Goal: Task Accomplishment & Management: Manage account settings

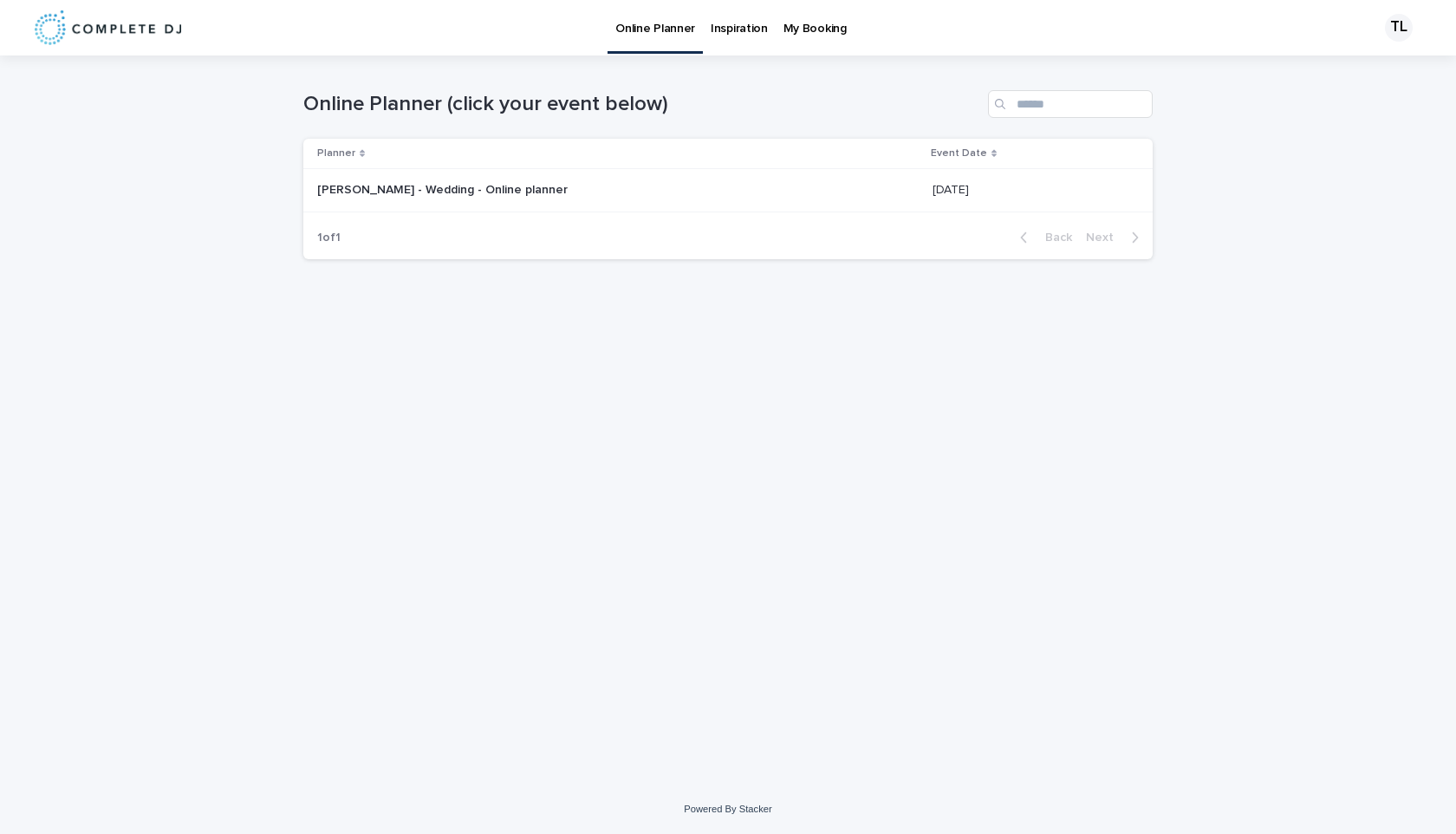
click at [506, 178] on div "[PERSON_NAME] - Wedding - Online planner [PERSON_NAME] - Wedding - Online plann…" at bounding box center [618, 190] width 601 height 28
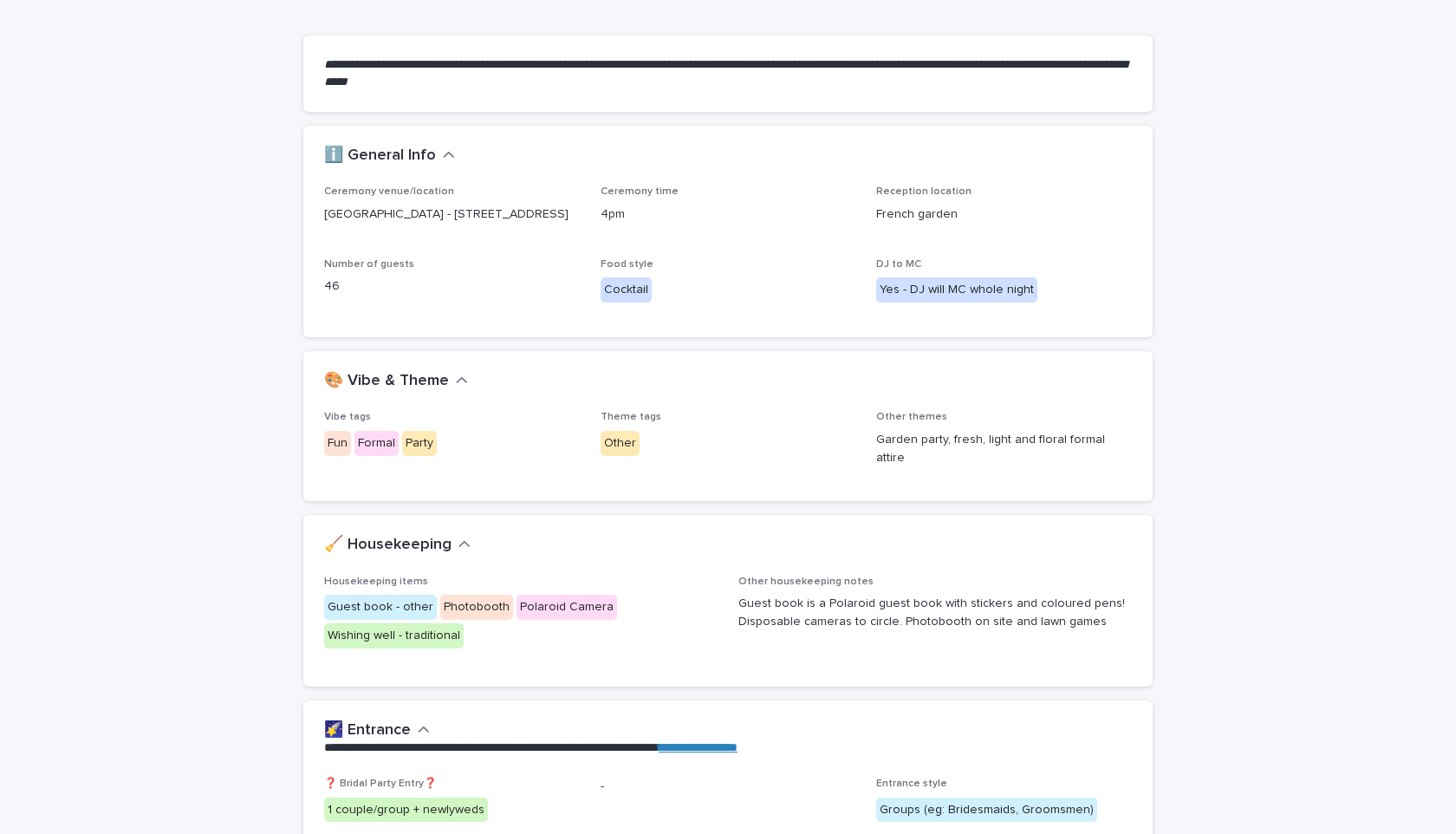
scroll to position [145, 0]
drag, startPoint x: 610, startPoint y: 209, endPoint x: 647, endPoint y: 210, distance: 37.0
click at [647, 210] on p "4pm" at bounding box center [728, 214] width 256 height 18
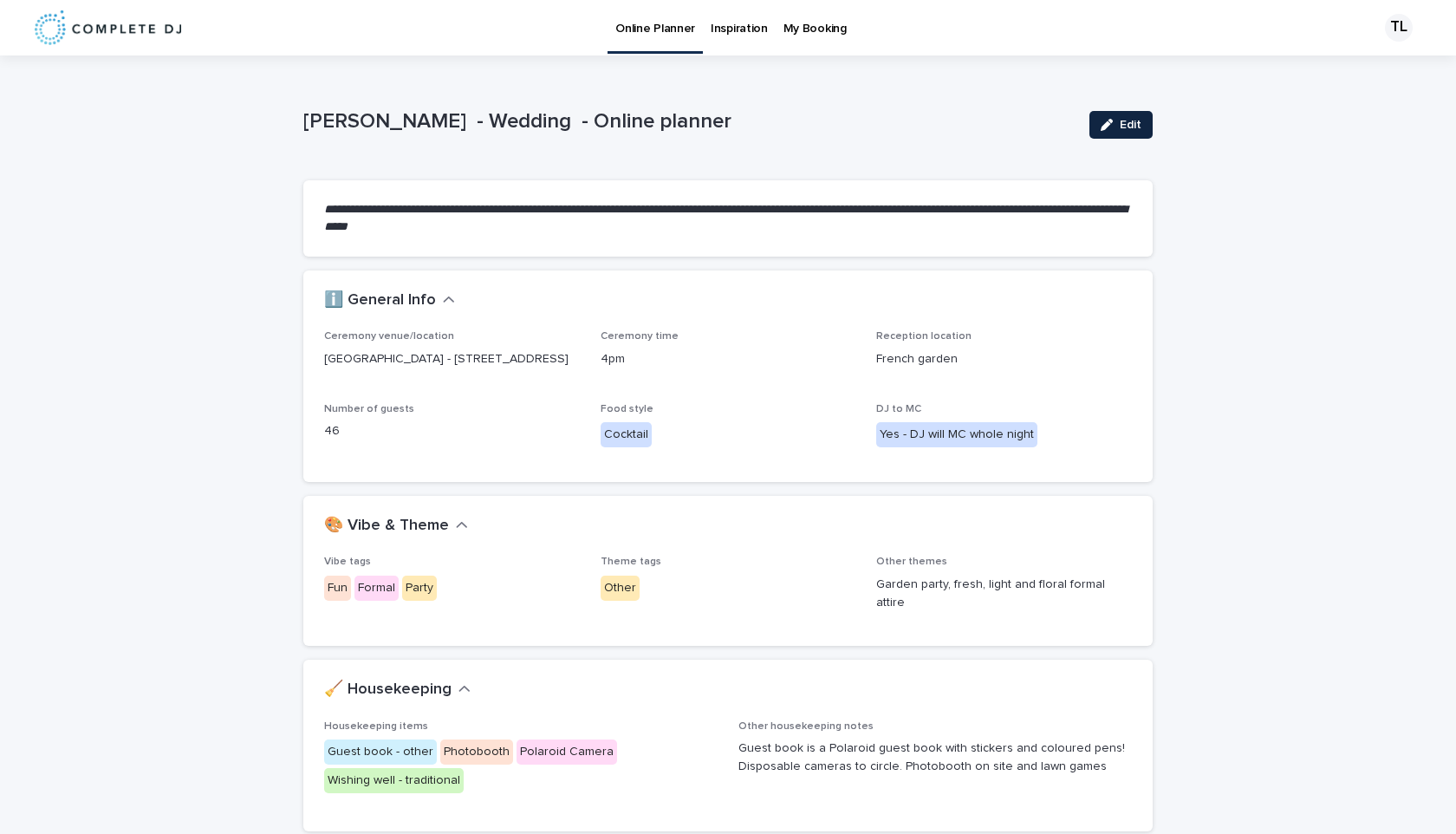
click at [1113, 126] on icon "button" at bounding box center [1106, 124] width 12 height 12
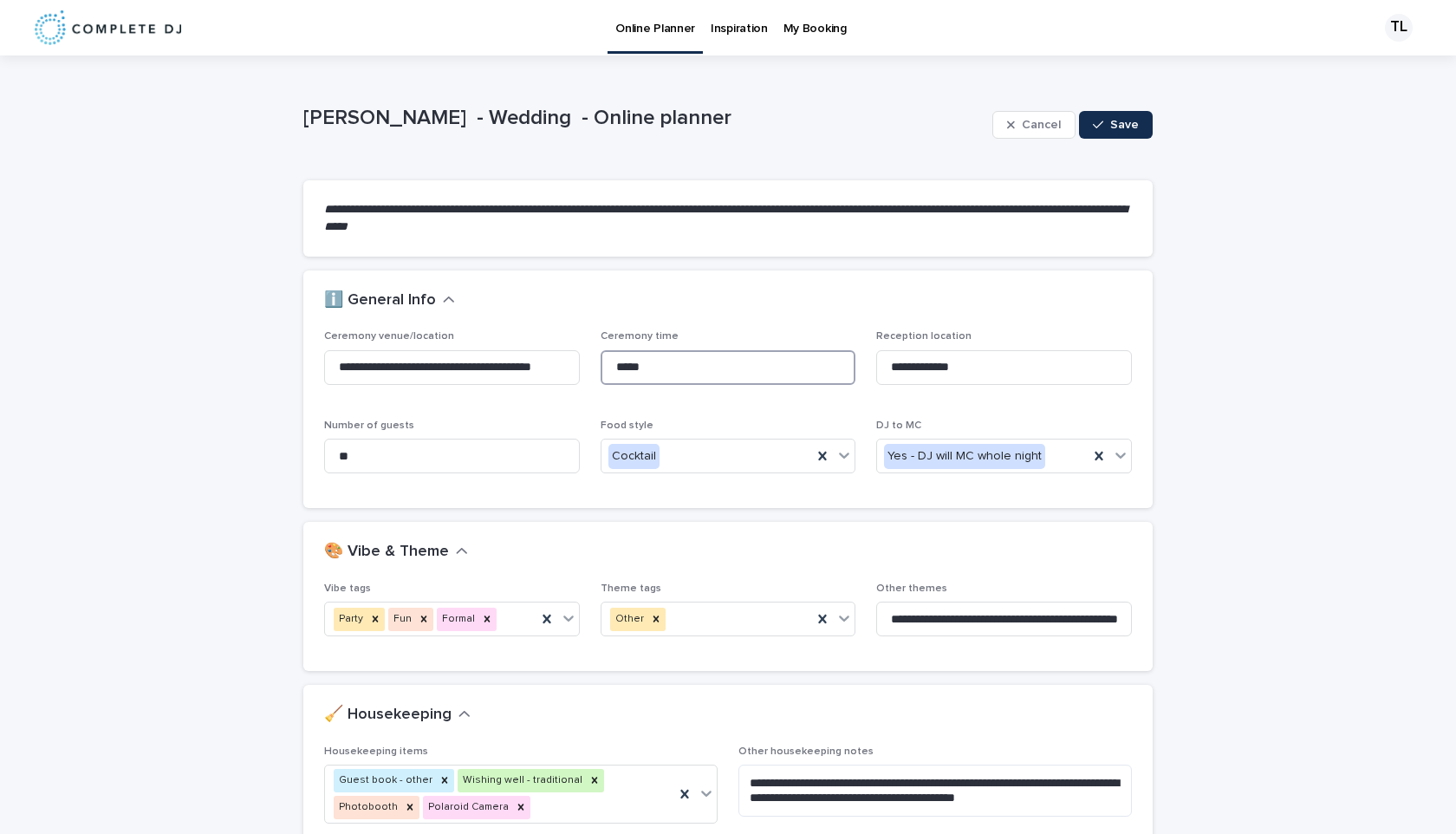
click at [629, 364] on input "***" at bounding box center [728, 368] width 256 height 35
type input "******"
click at [1106, 130] on div "button" at bounding box center [1101, 124] width 17 height 12
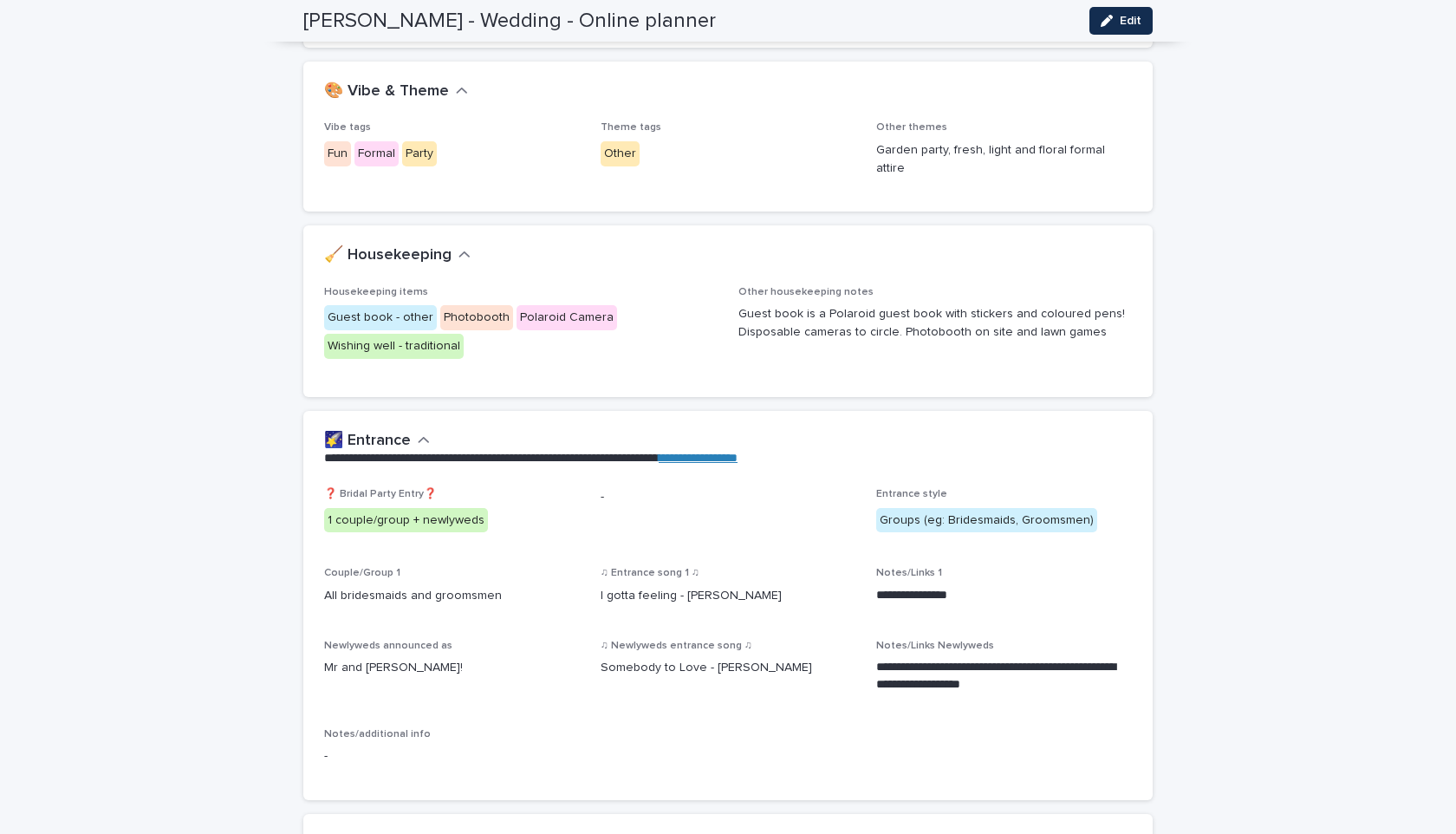
scroll to position [435, 0]
drag, startPoint x: 1057, startPoint y: 146, endPoint x: 1125, endPoint y: 147, distance: 68.0
click at [1126, 148] on p "Garden party, fresh, light and floral formal attire" at bounding box center [1004, 159] width 256 height 37
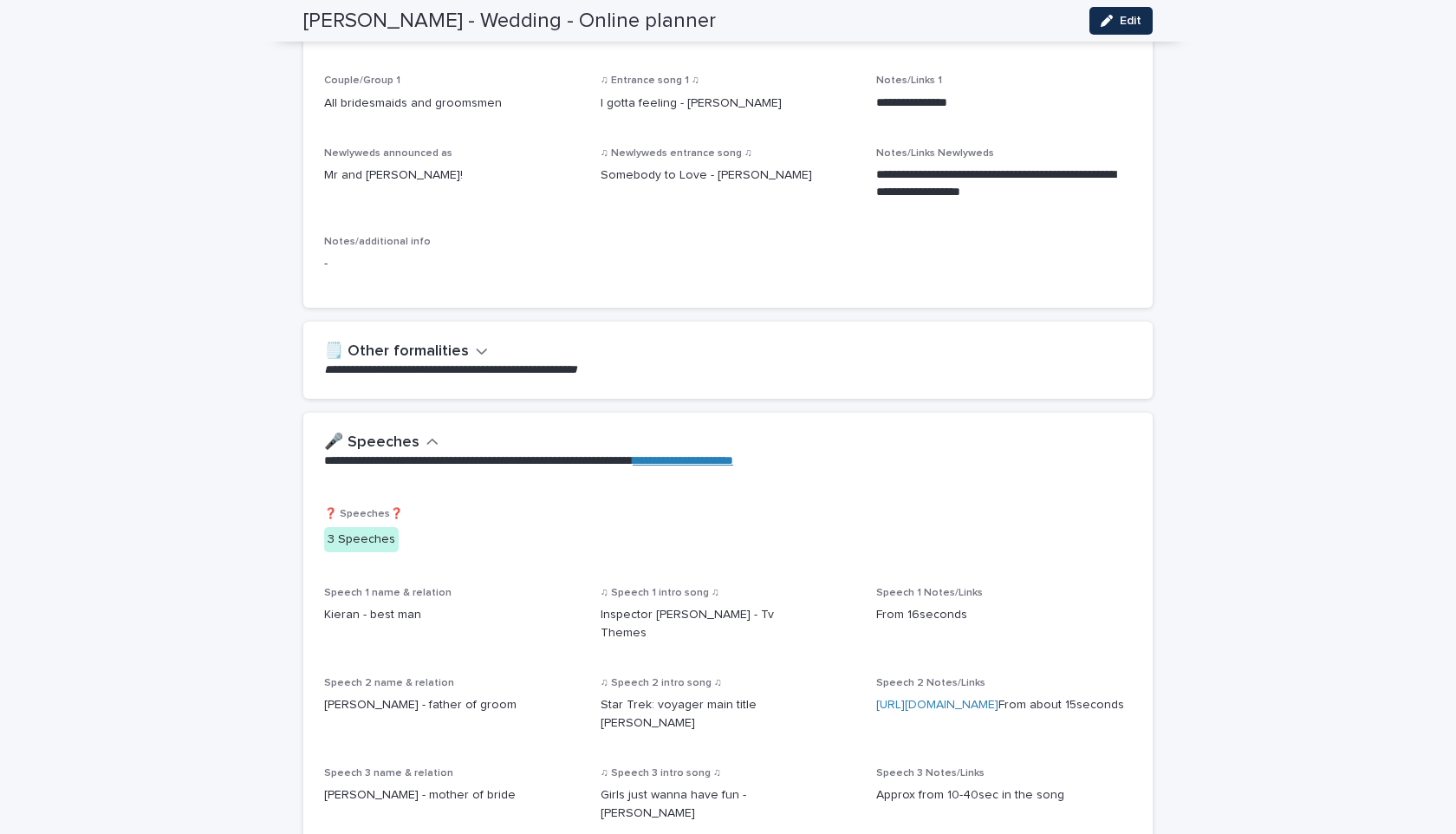
scroll to position [928, 0]
click at [743, 166] on p "Somebody to Love - [PERSON_NAME]" at bounding box center [728, 175] width 256 height 18
drag, startPoint x: 742, startPoint y: 166, endPoint x: 593, endPoint y: 172, distance: 149.1
click at [593, 172] on div "**********" at bounding box center [728, 140] width 808 height 292
copy p "Somebody to Love - [PERSON_NAME]"
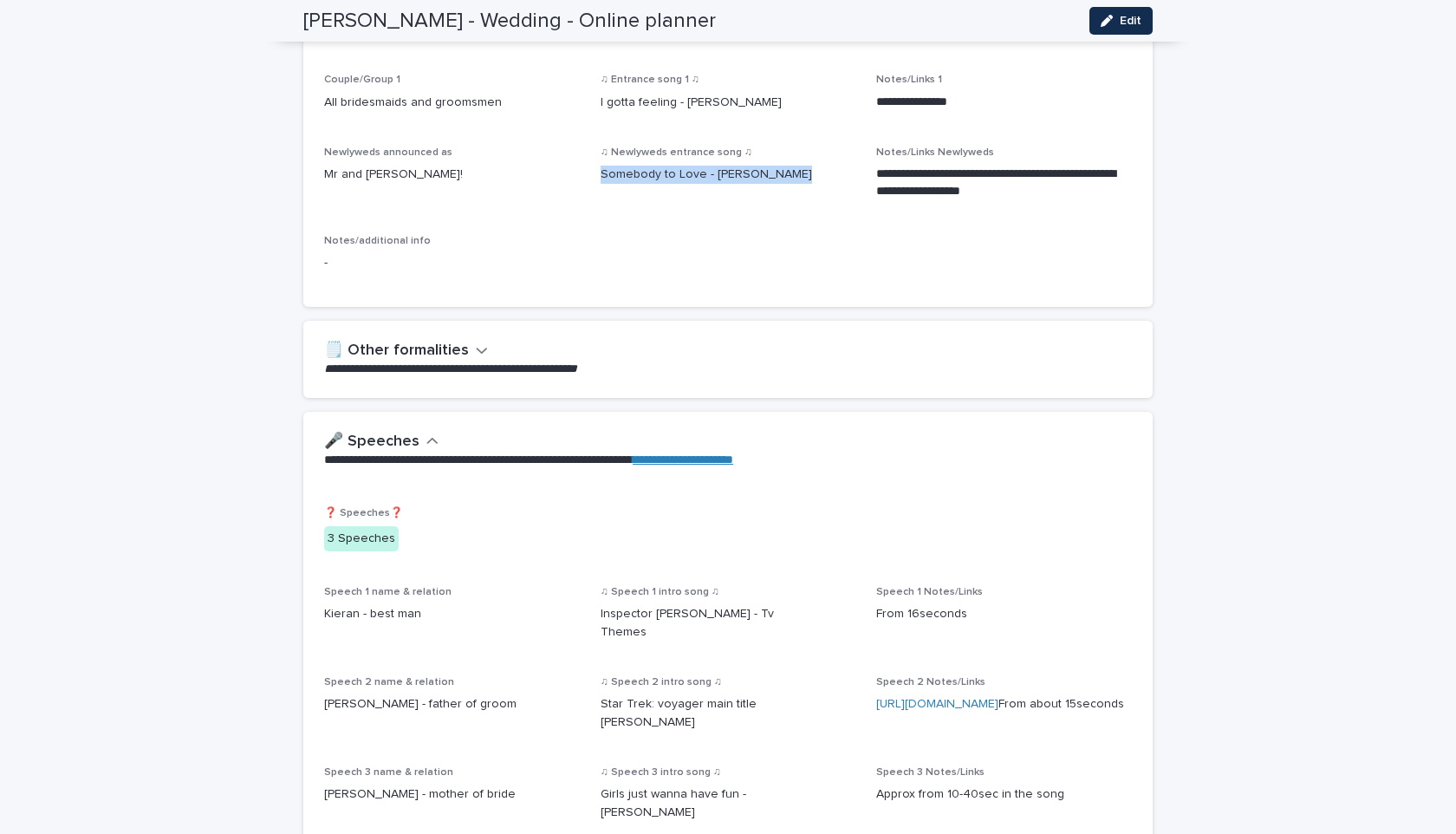
click at [682, 187] on div "♫ Newlyweds entrance song ♫ Somebody to Love - [PERSON_NAME]" at bounding box center [728, 172] width 256 height 51
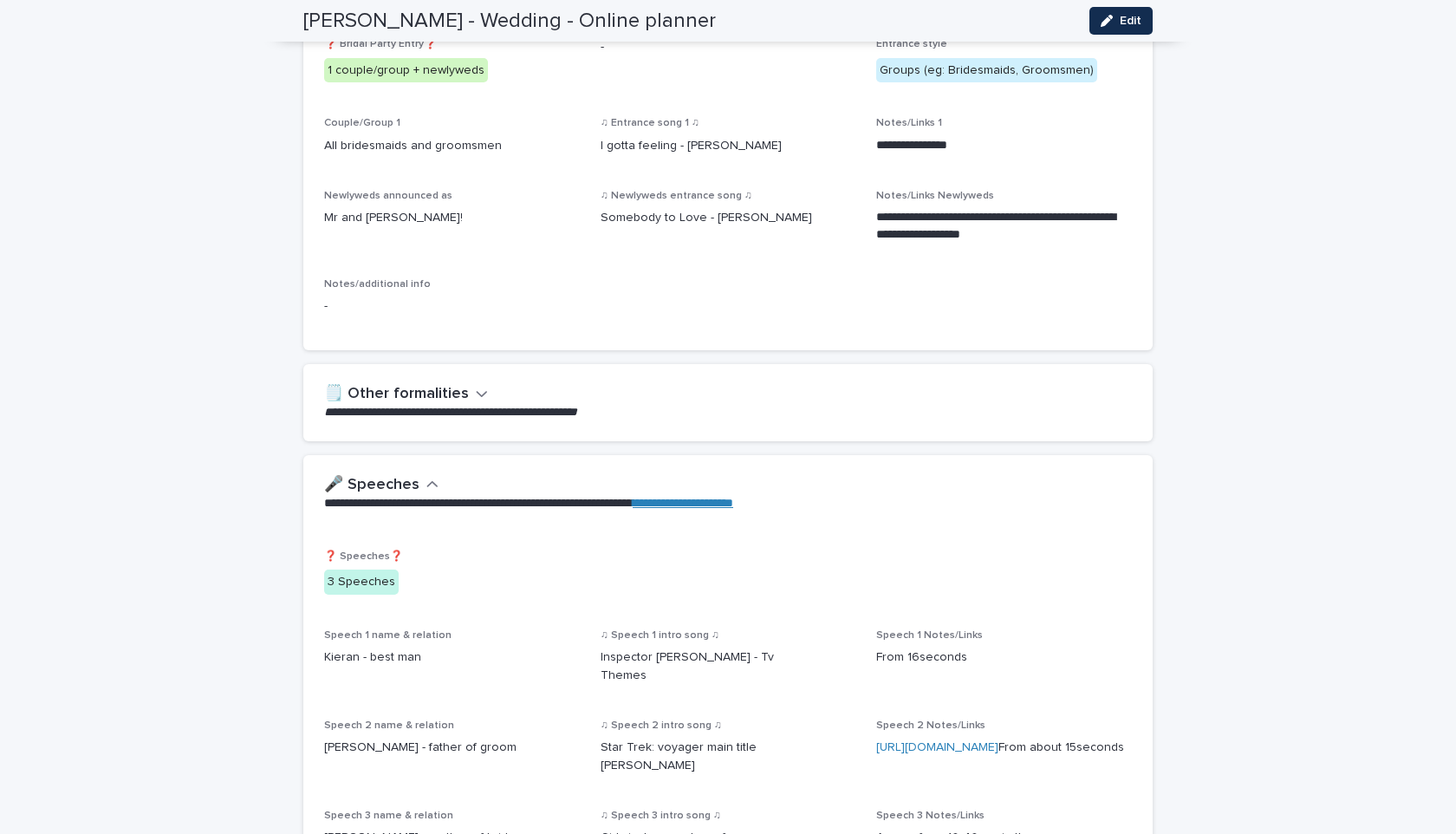
scroll to position [886, 0]
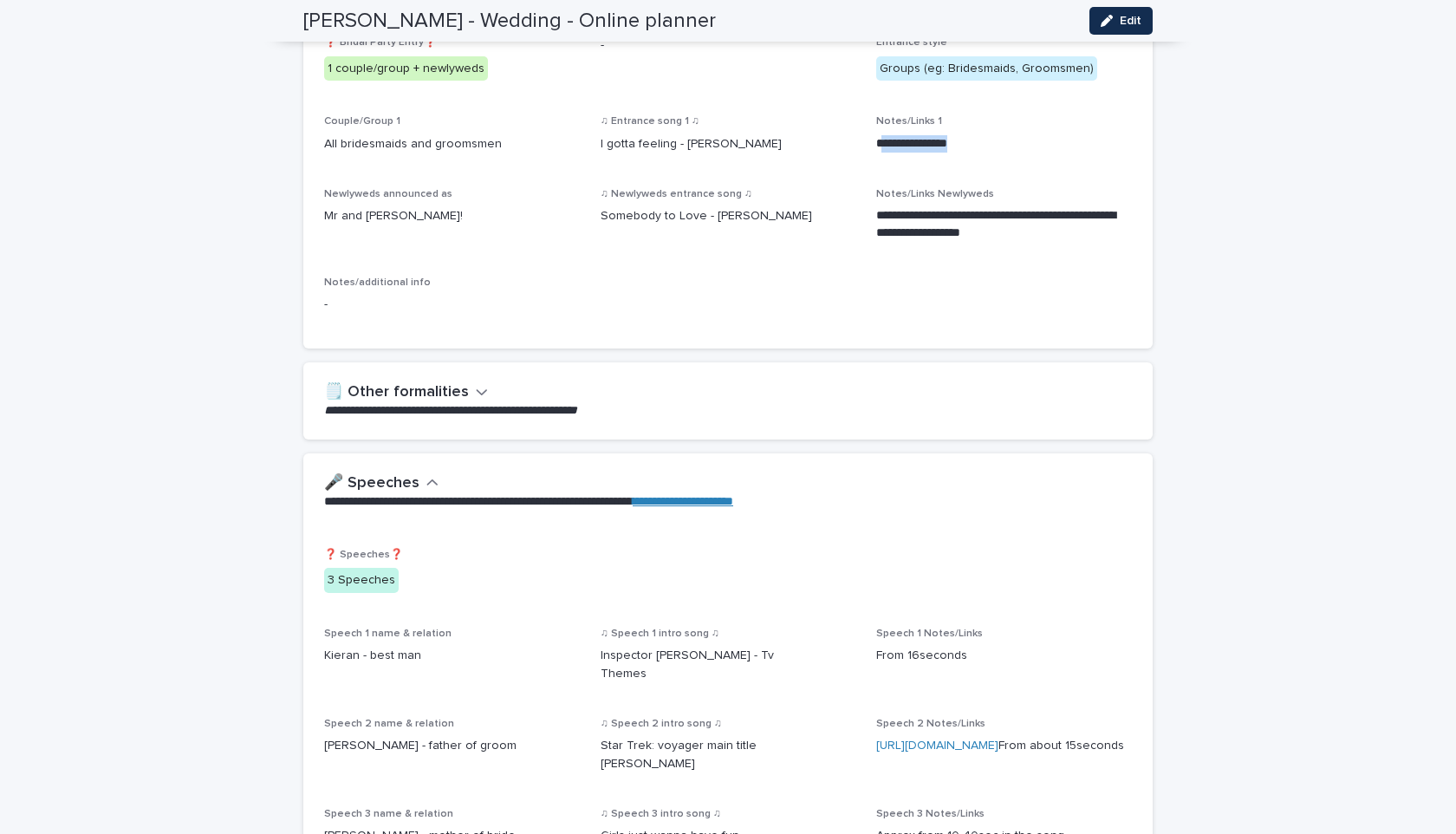
drag, startPoint x: 969, startPoint y: 135, endPoint x: 886, endPoint y: 127, distance: 83.4
click at [886, 135] on p "**********" at bounding box center [1004, 144] width 256 height 17
click at [476, 384] on icon "button" at bounding box center [482, 391] width 12 height 16
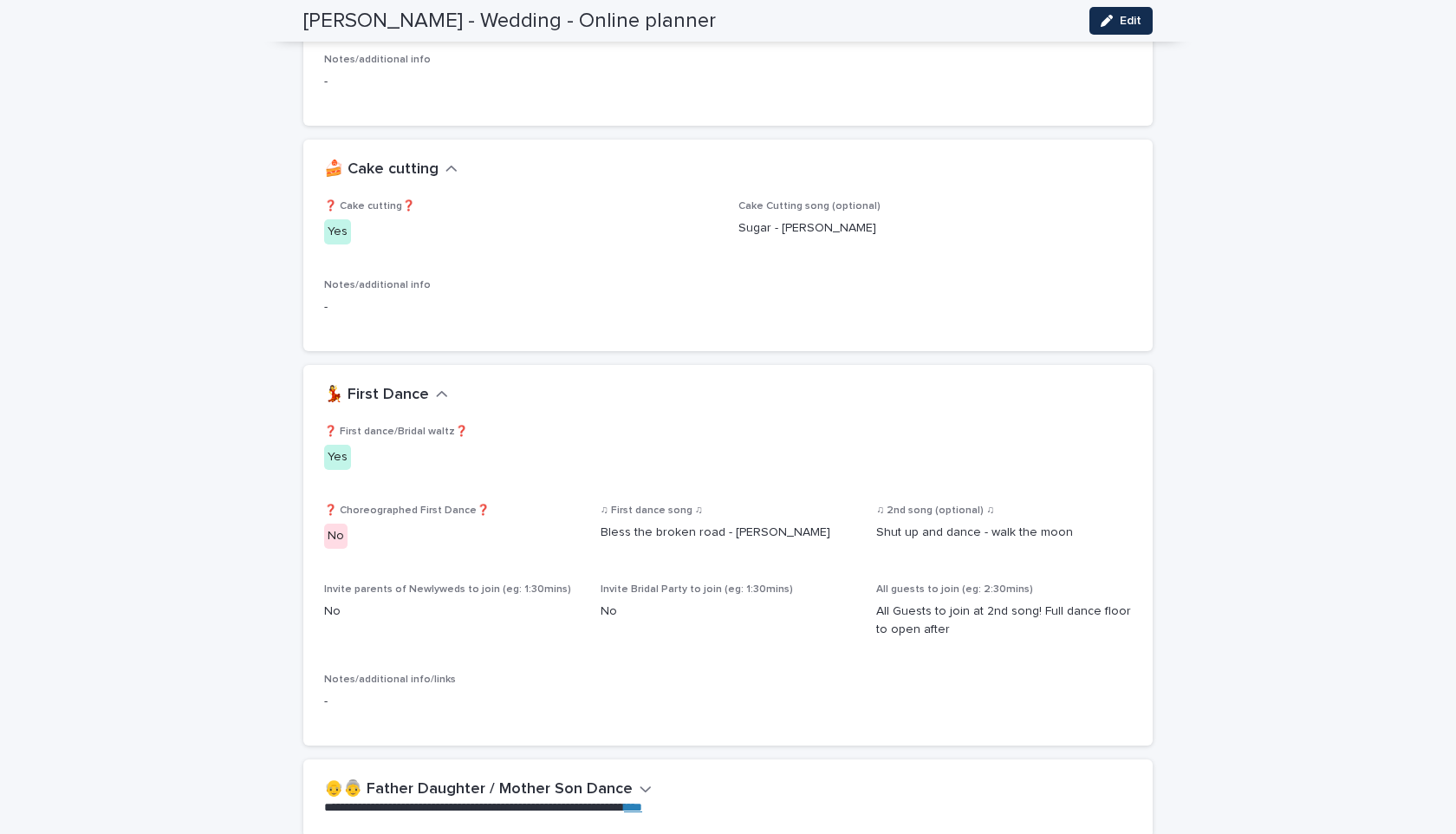
scroll to position [1817, 0]
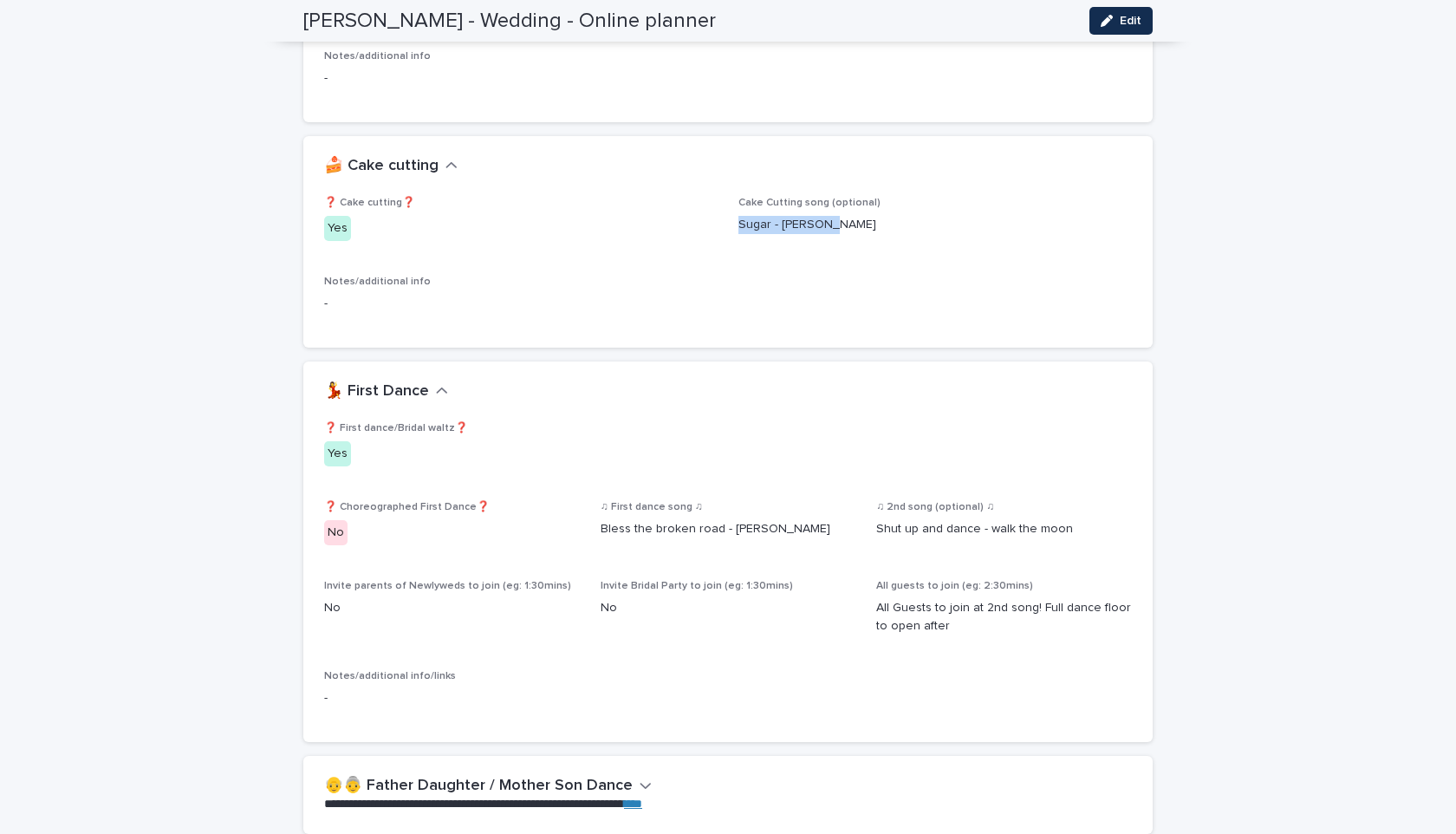
drag, startPoint x: 733, startPoint y: 202, endPoint x: 840, endPoint y: 199, distance: 107.0
click at [841, 199] on div "❓ Cake cutting❓ Yes Cake Cutting song (optional) Sugar - [PERSON_NAME] Notes/ad…" at bounding box center [728, 262] width 808 height 130
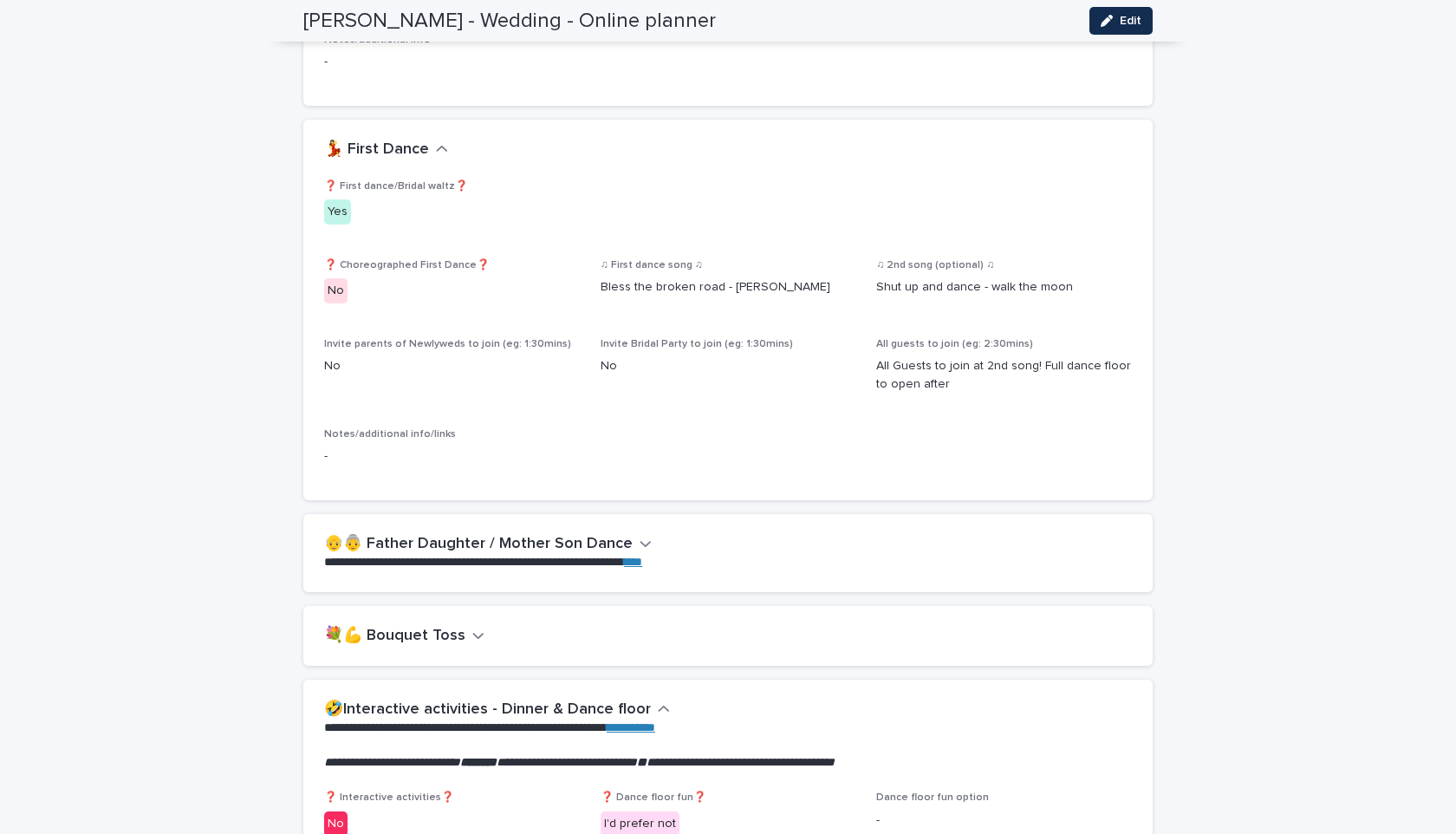
scroll to position [2120, 0]
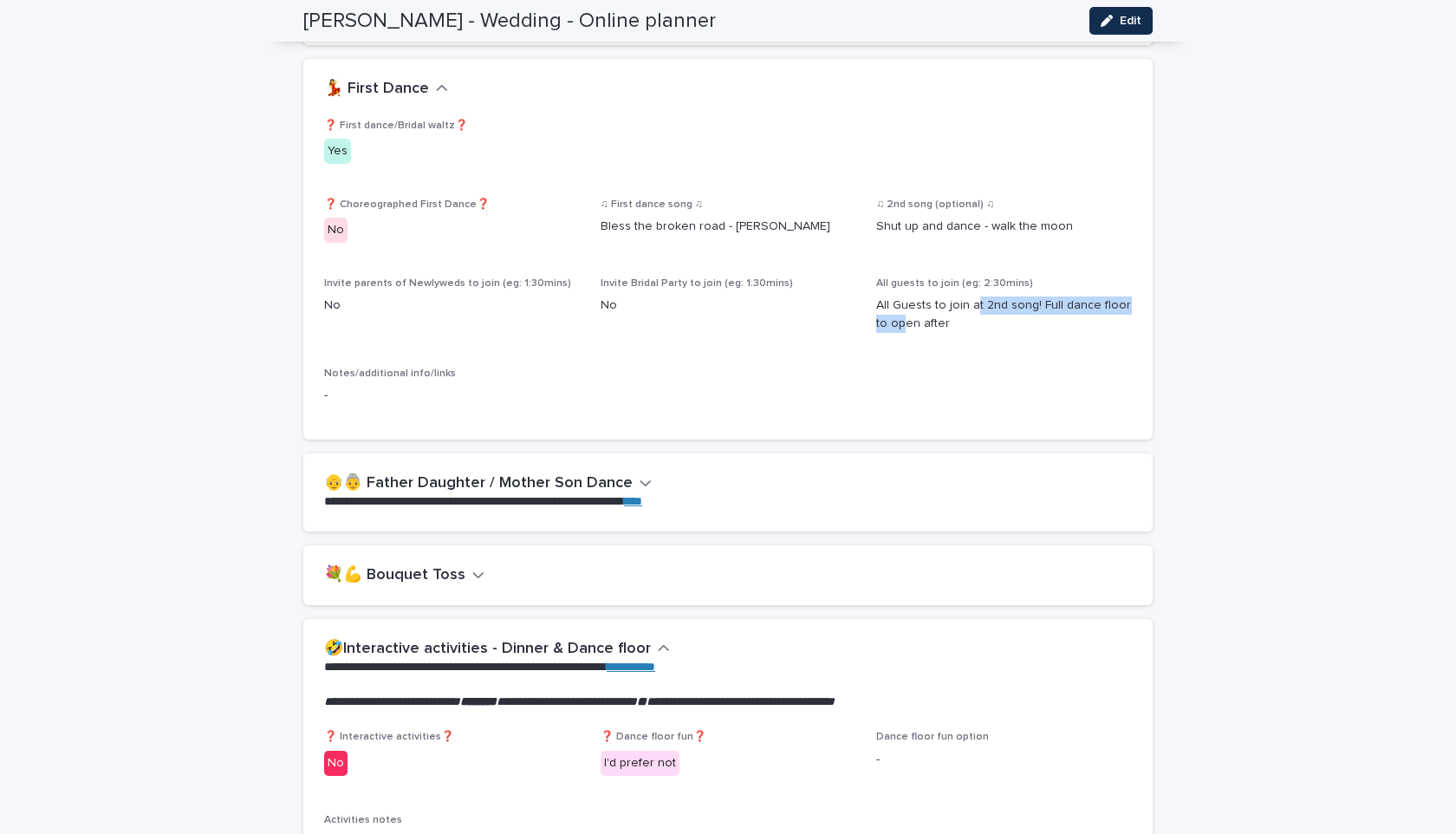
drag, startPoint x: 906, startPoint y: 290, endPoint x: 972, endPoint y: 284, distance: 66.3
click at [972, 296] on p "All Guests to join at 2nd song! Full dance floor to open after" at bounding box center [1004, 315] width 256 height 37
click at [709, 339] on div "❓ First dance/Bridal waltz❓ Yes ❓ Choreographed First Dance❓ No ♫ First dance s…" at bounding box center [728, 270] width 808 height 300
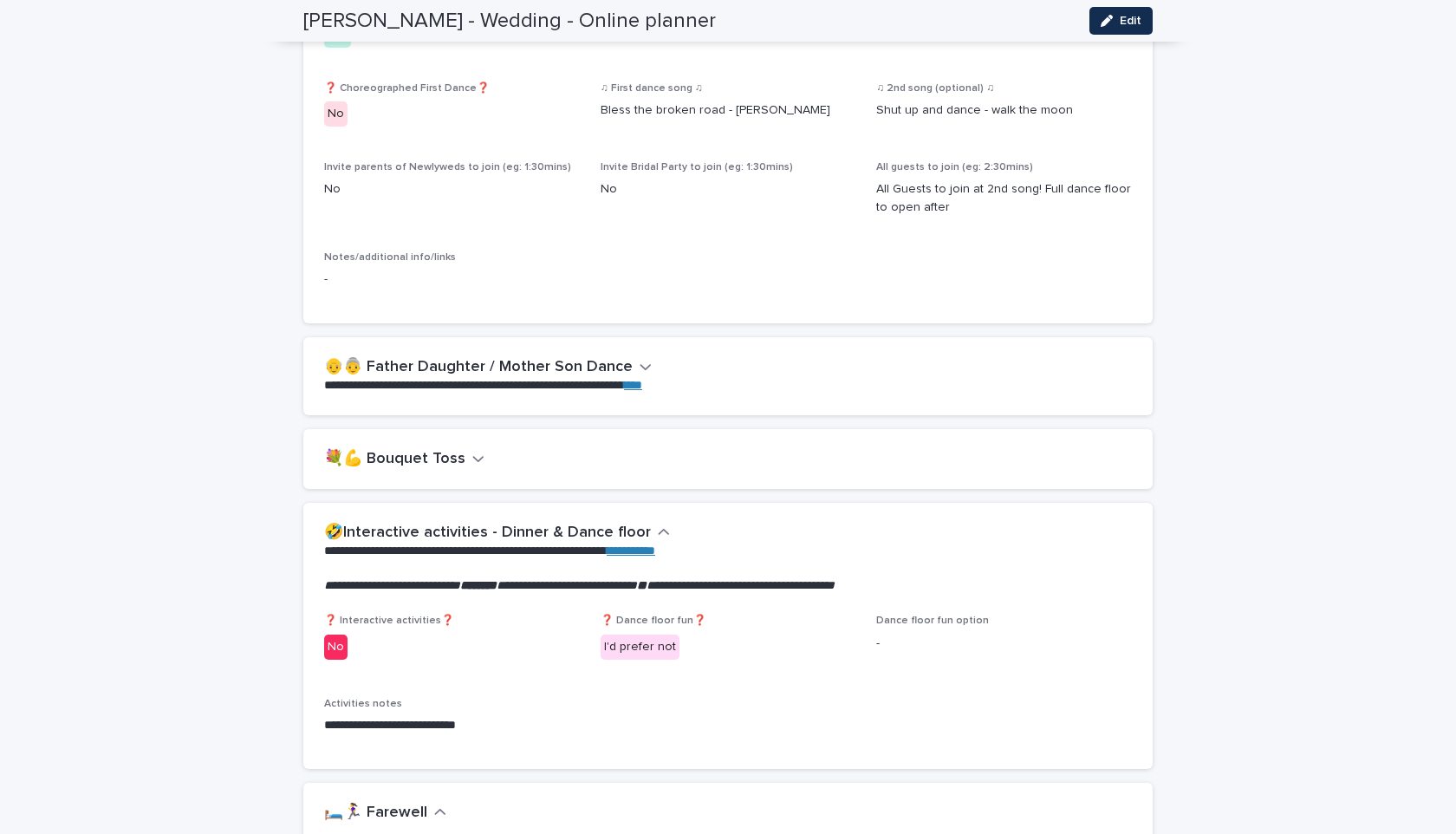
click at [585, 358] on h2 "👴👵 Father Daughter / Mother Son Dance" at bounding box center [479, 368] width 309 height 19
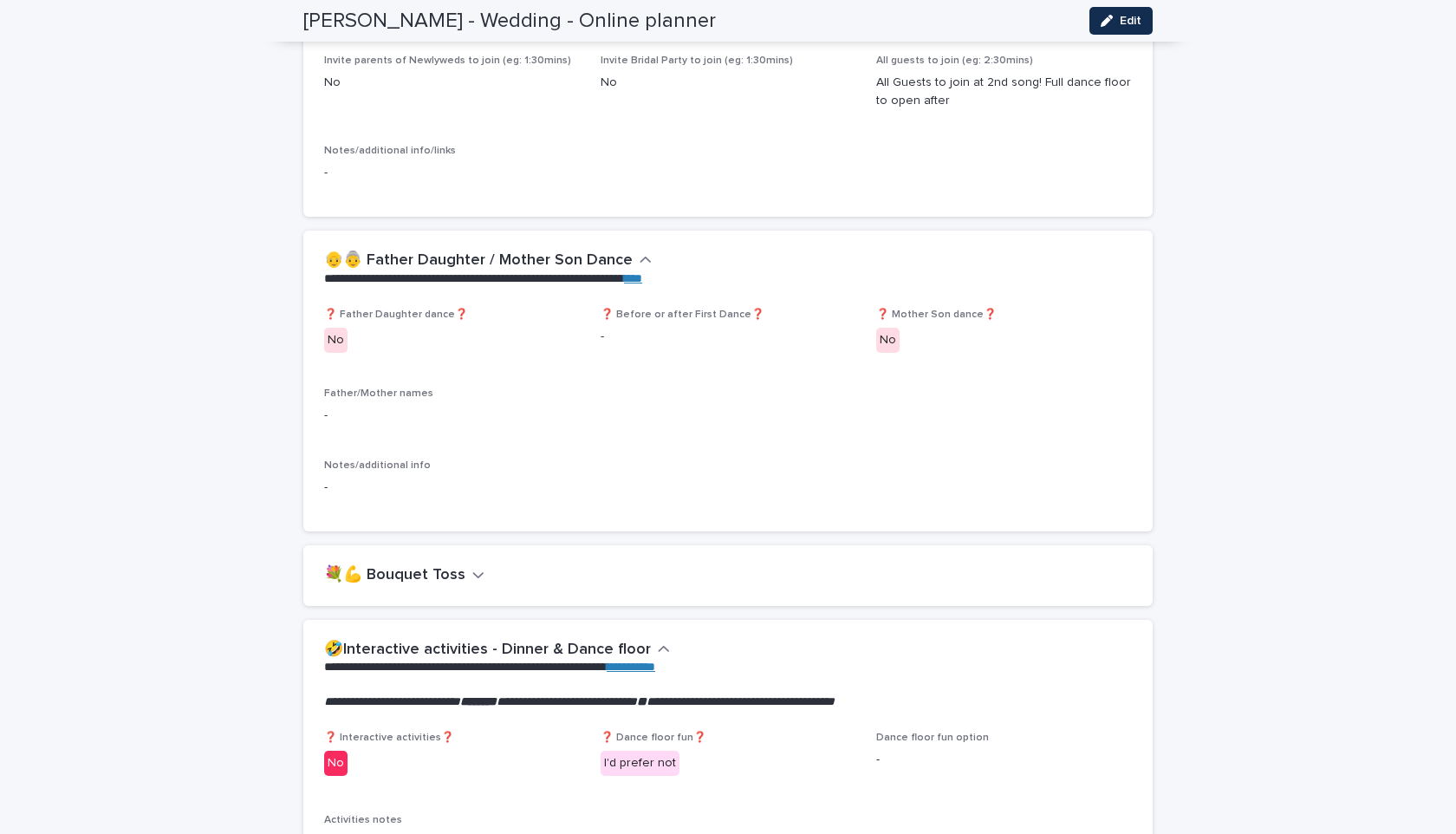
scroll to position [2347, 0]
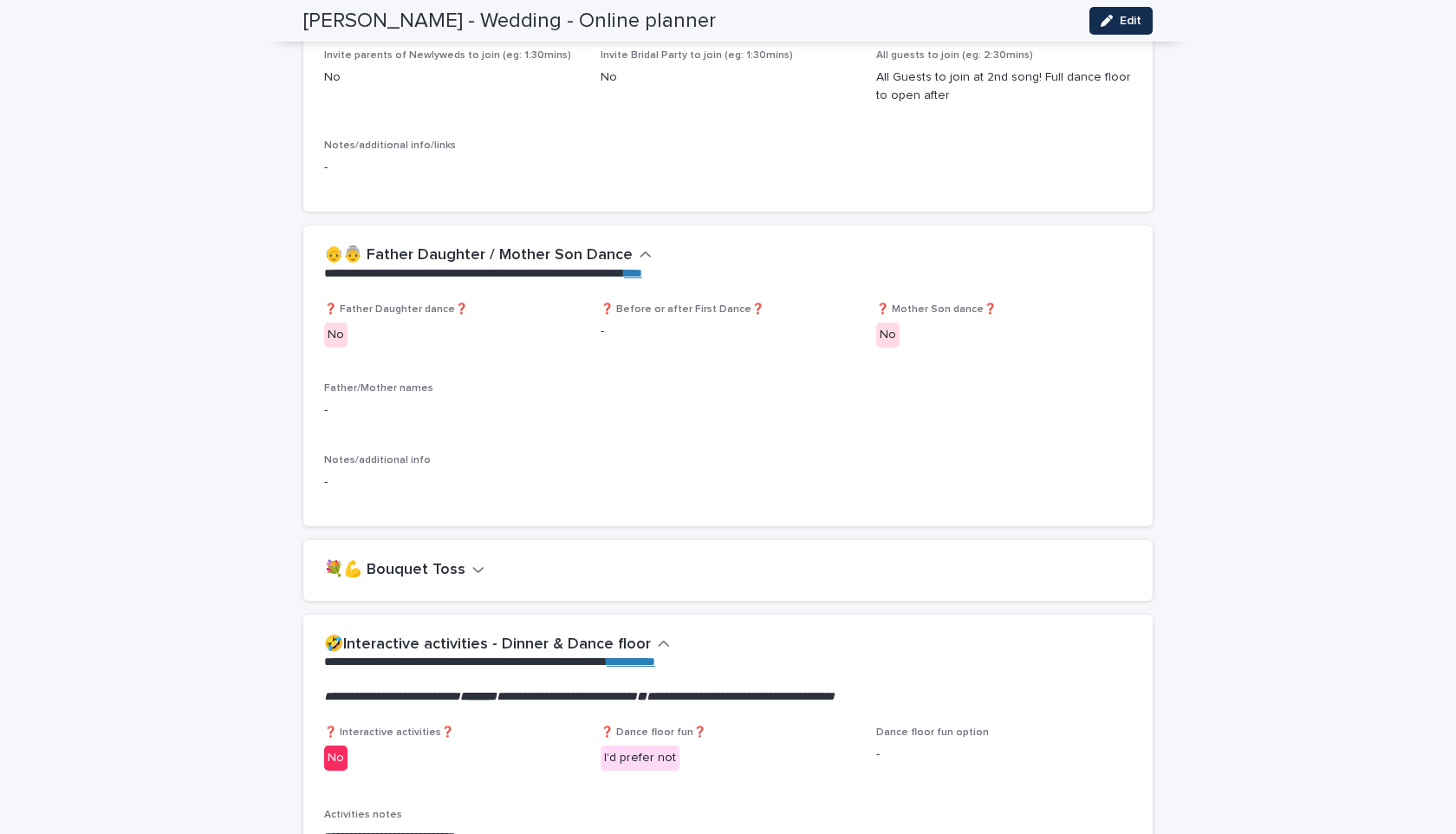
click at [573, 246] on h2 "👴👵 Father Daughter / Mother Son Dance" at bounding box center [479, 255] width 309 height 19
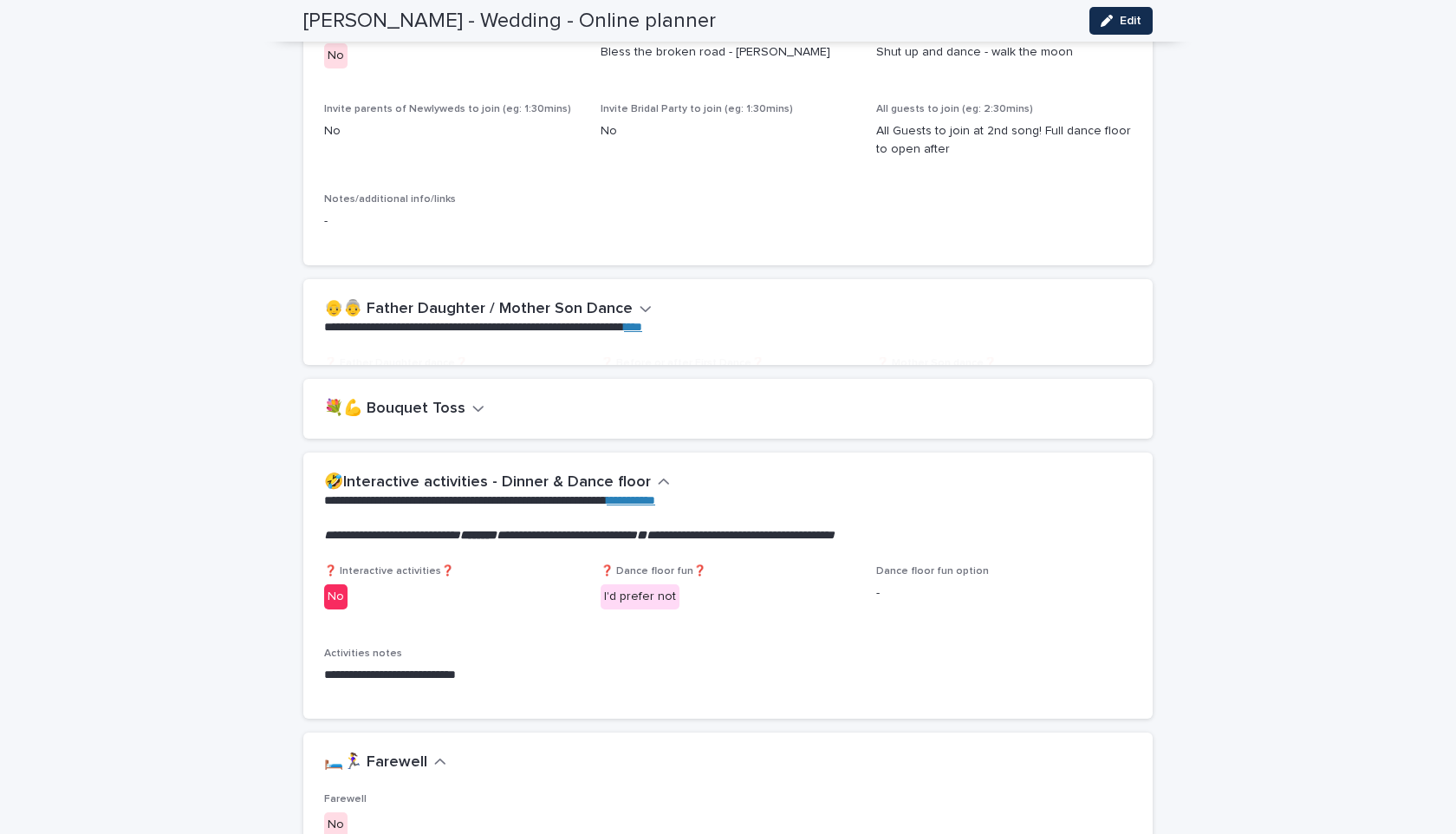
scroll to position [2236, 0]
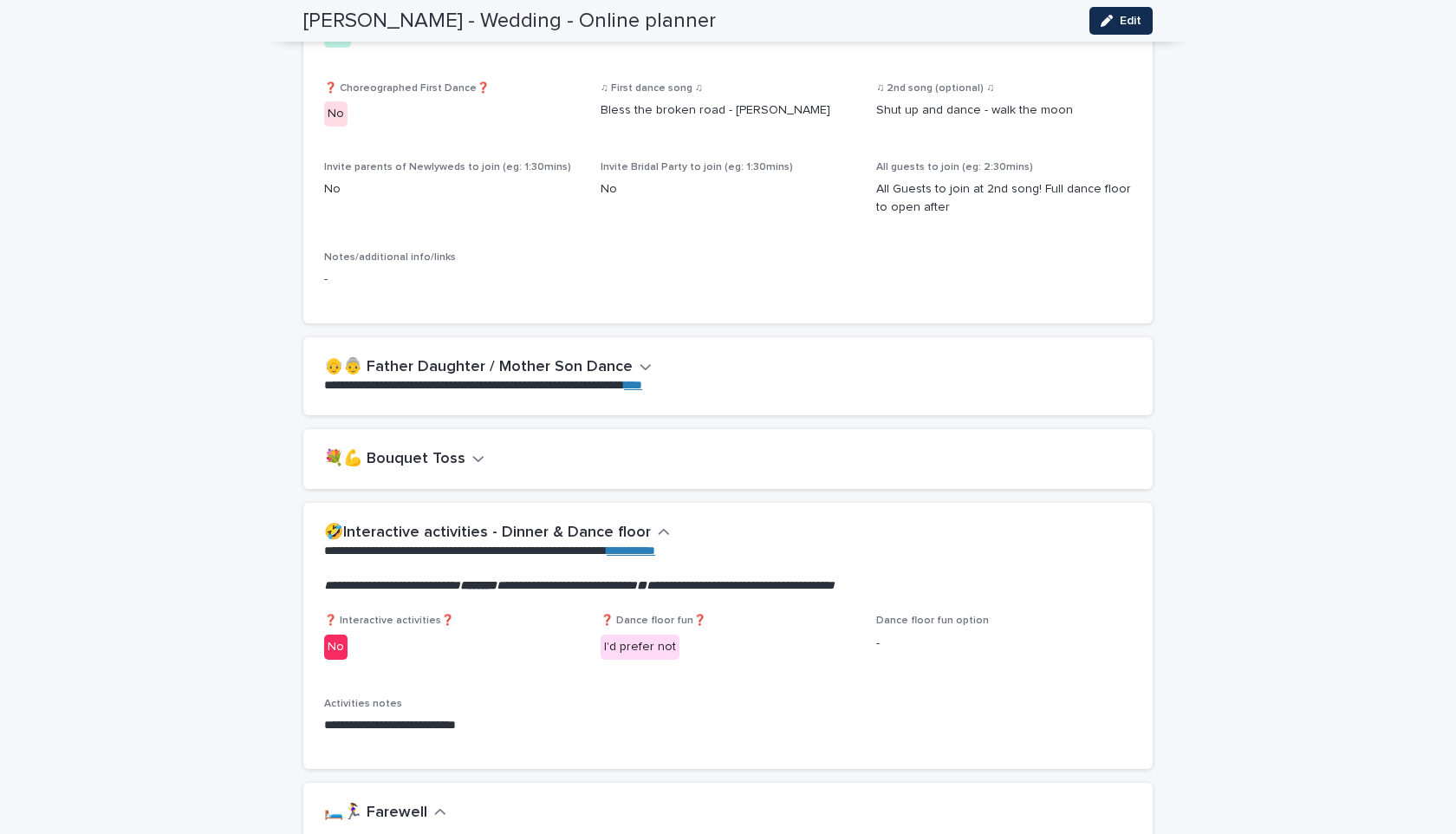
click at [430, 429] on div "💐💪 Bouquet Toss" at bounding box center [728, 459] width 849 height 60
click at [430, 450] on h2 "💐💪 Bouquet Toss" at bounding box center [395, 459] width 142 height 19
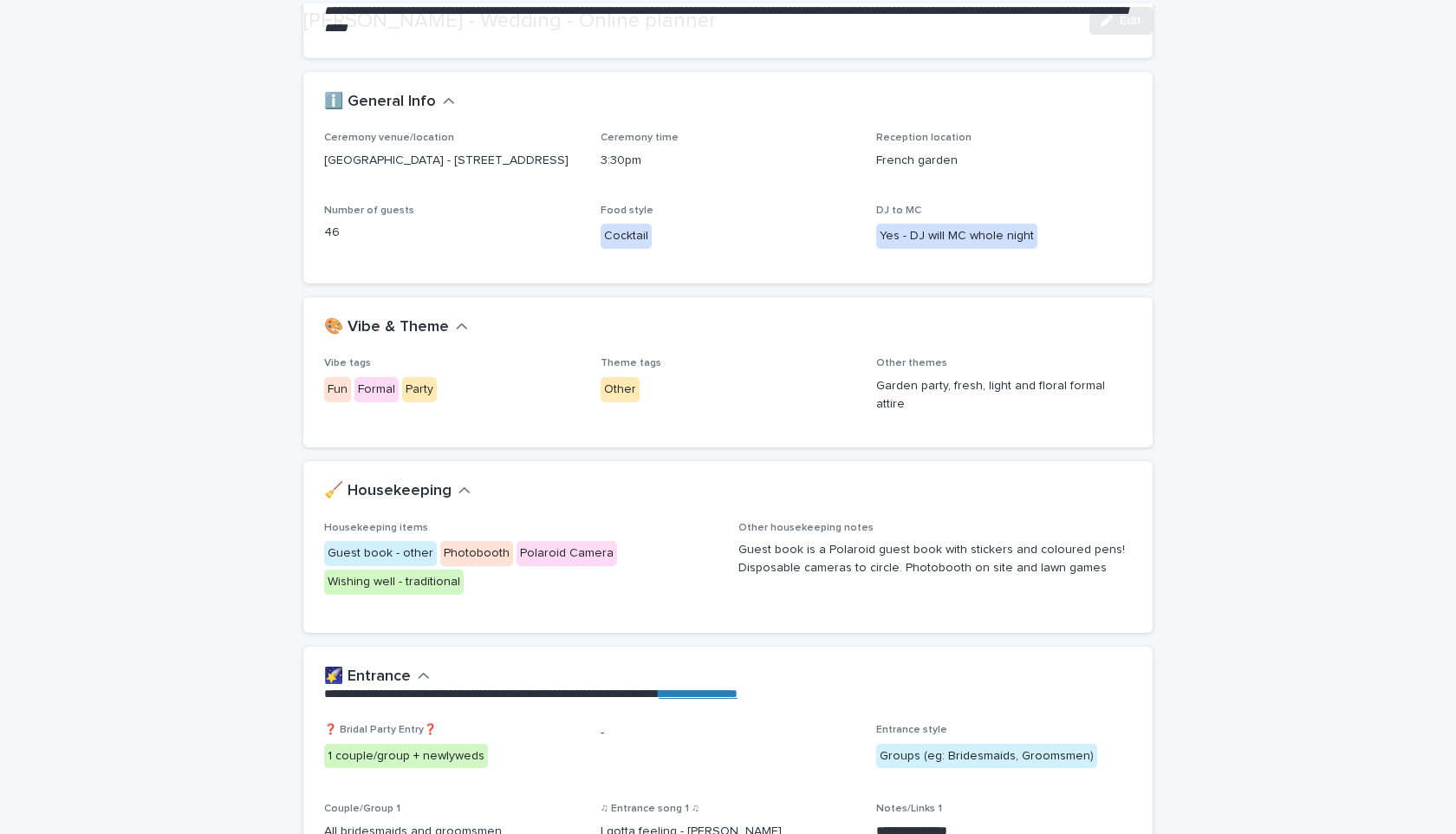
scroll to position [309, 0]
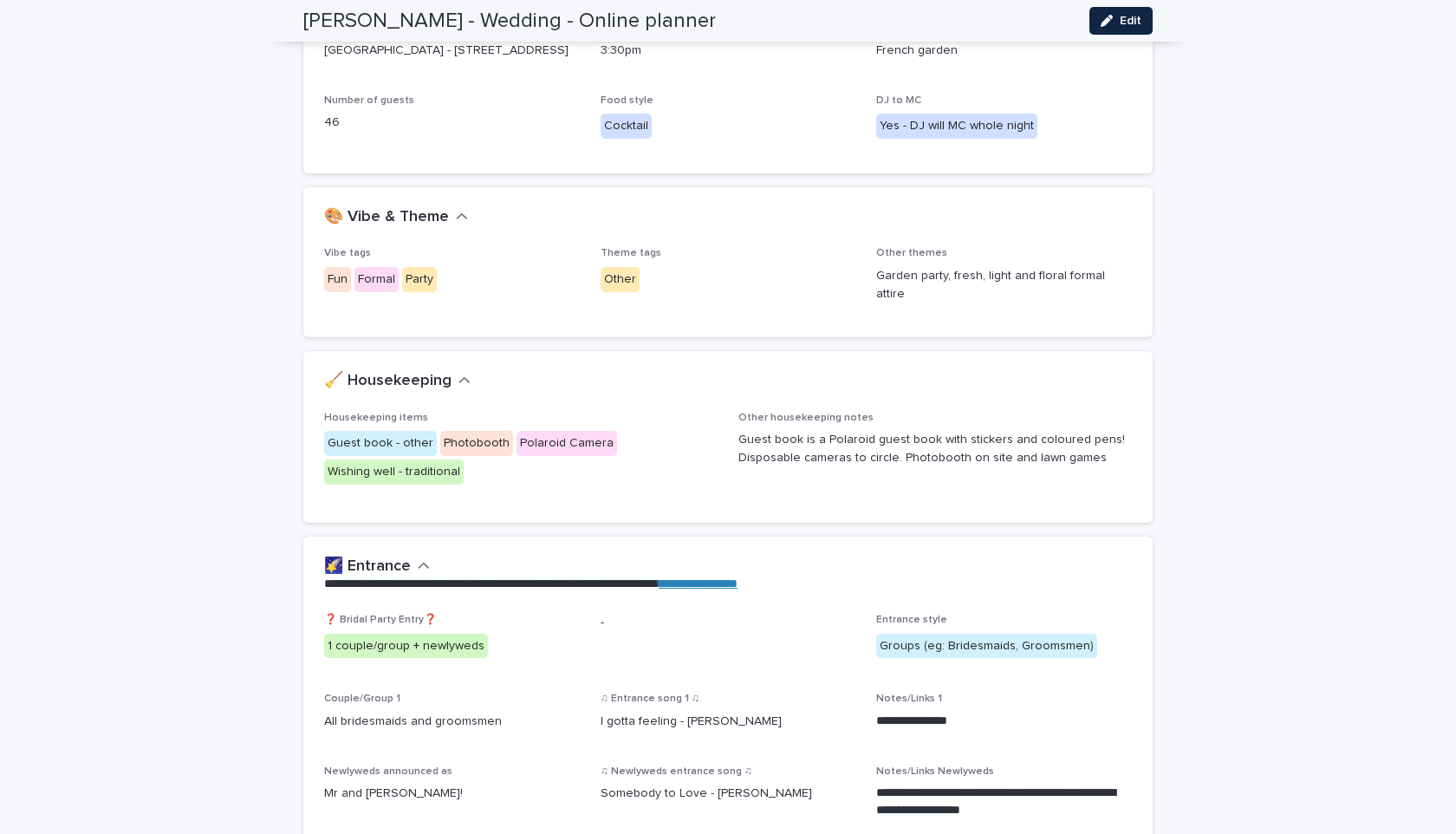
click at [1109, 16] on icon "button" at bounding box center [1106, 20] width 12 height 12
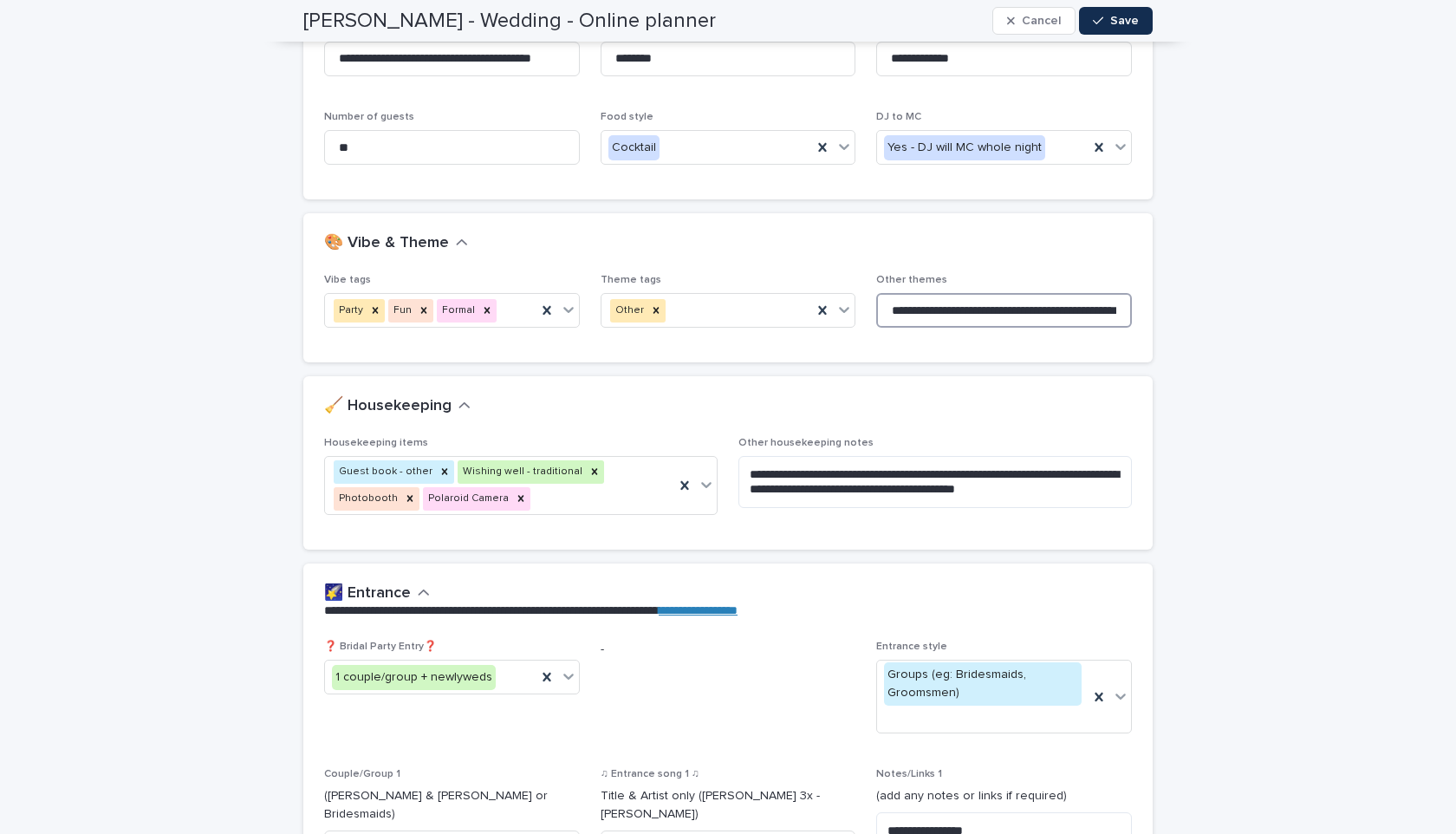
drag, startPoint x: 1098, startPoint y: 314, endPoint x: 1154, endPoint y: 314, distance: 56.0
drag, startPoint x: 985, startPoint y: 315, endPoint x: 1128, endPoint y: 309, distance: 143.1
click at [1129, 309] on input "**********" at bounding box center [1004, 311] width 256 height 35
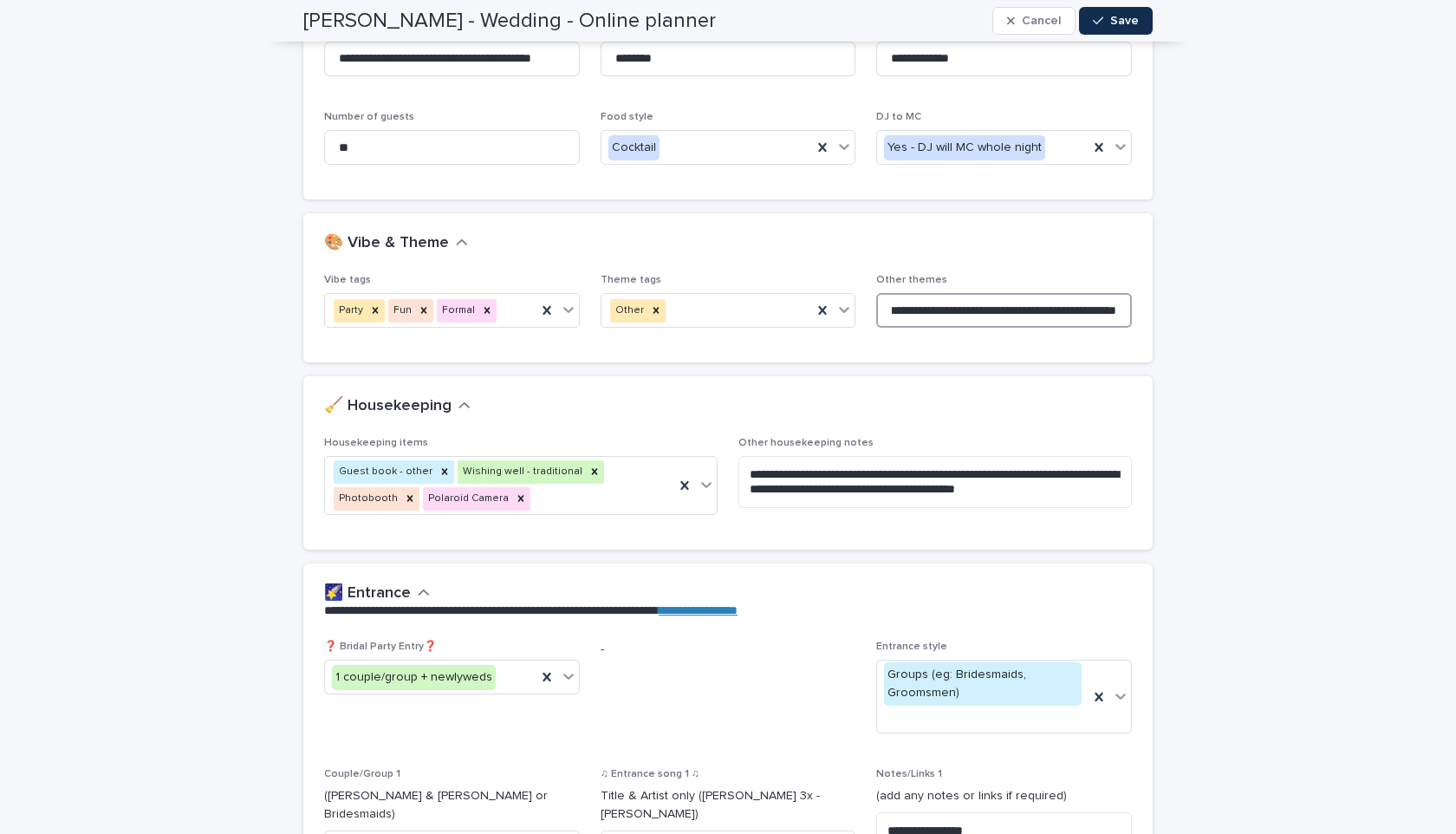
click at [1118, 309] on input "**********" at bounding box center [1004, 311] width 256 height 35
click at [1079, 311] on input "**********" at bounding box center [1004, 311] width 256 height 35
type input "**********"
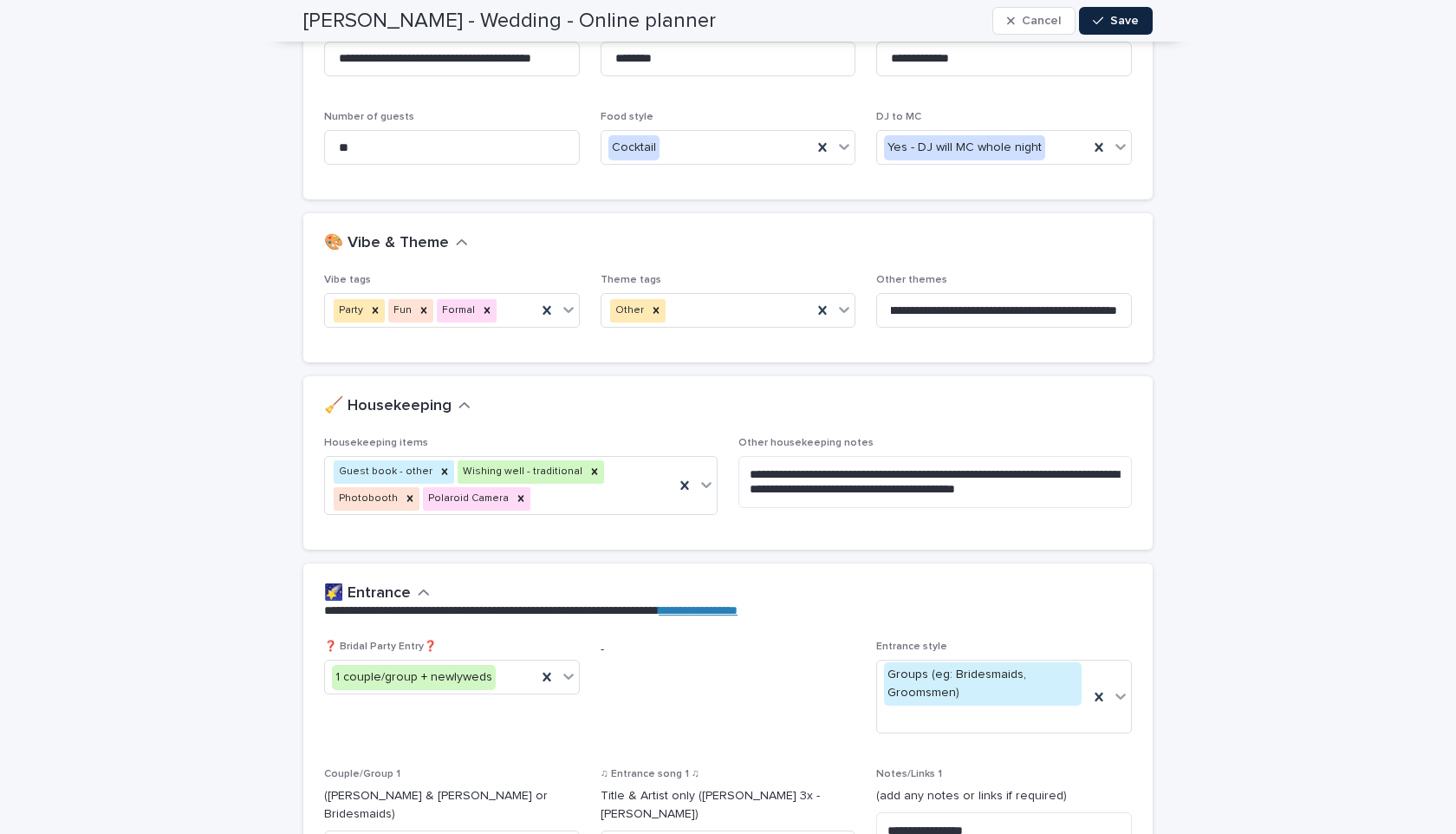
click at [1121, 31] on button "Save" at bounding box center [1116, 21] width 74 height 27
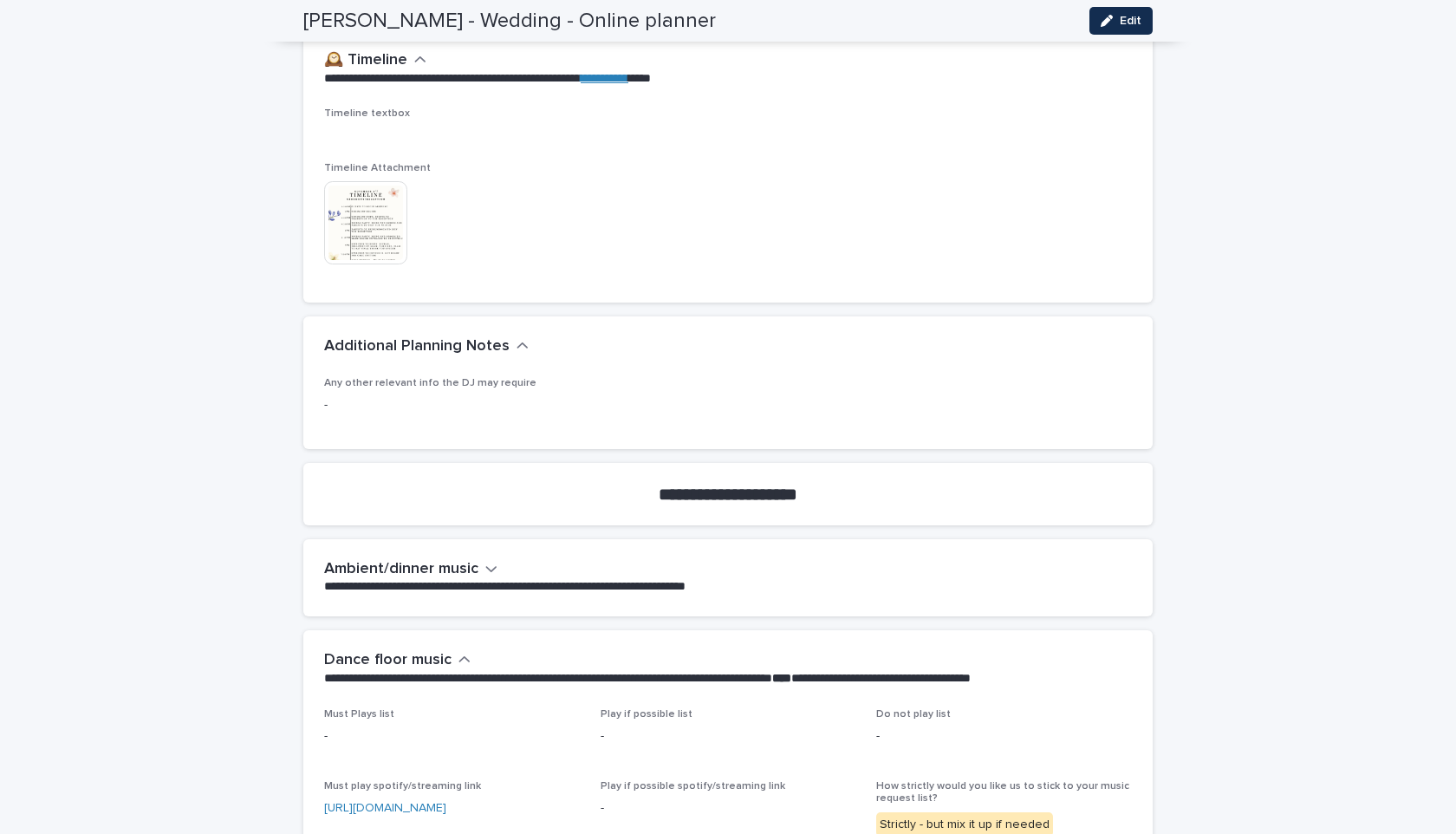
scroll to position [3382, 0]
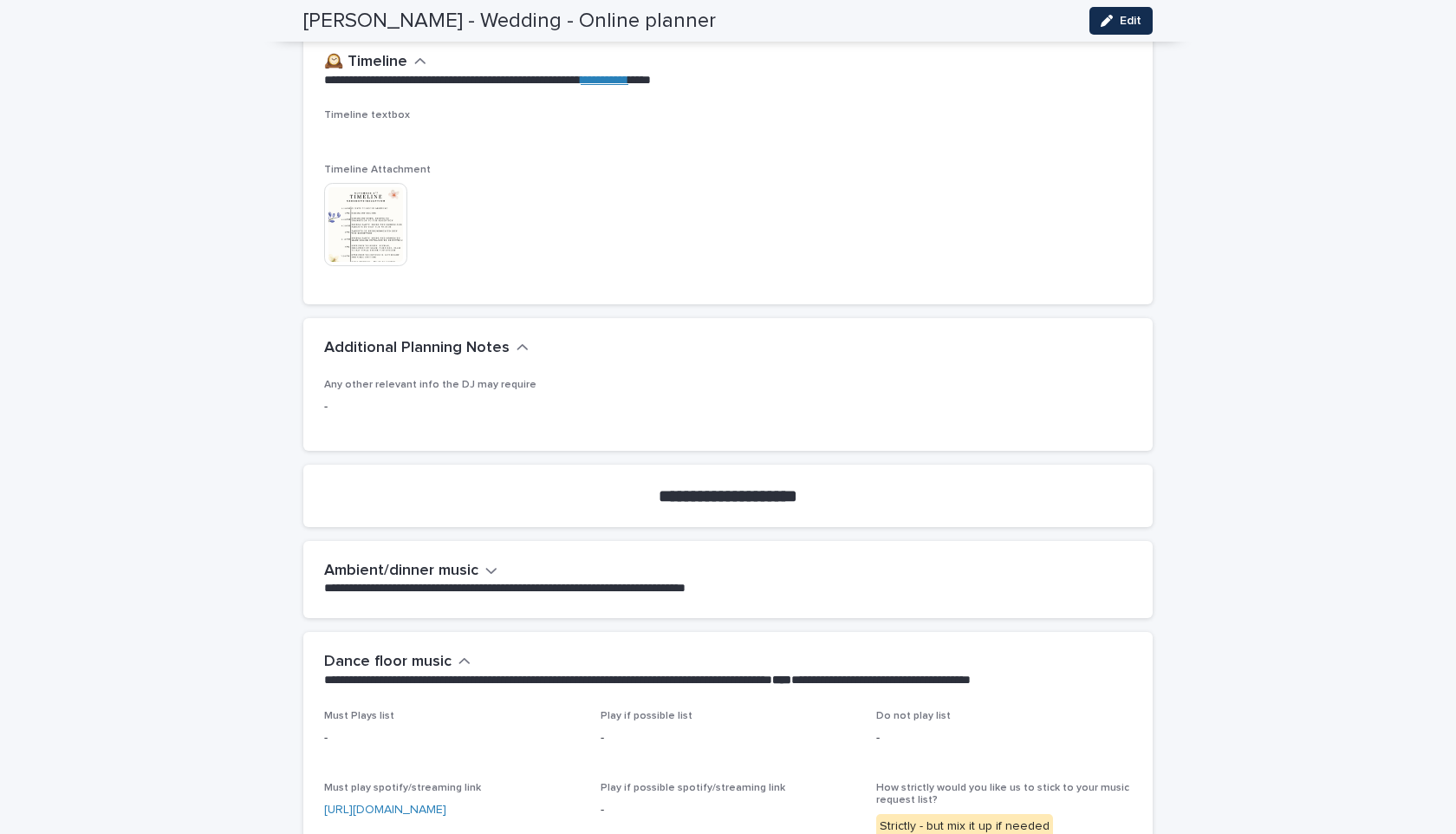
click at [377, 198] on img at bounding box center [366, 224] width 83 height 83
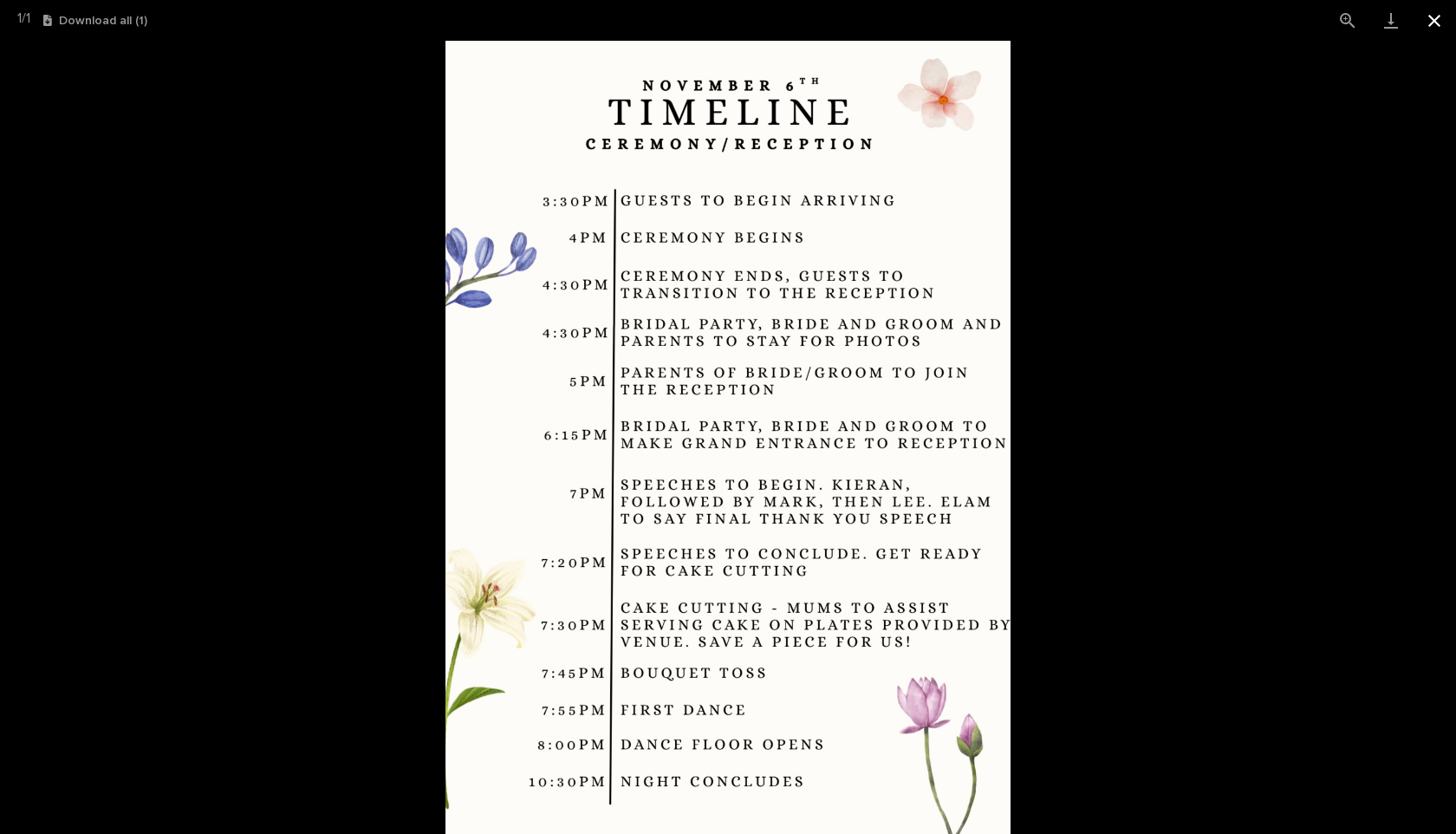
click at [1443, 26] on button "Close gallery" at bounding box center [1434, 20] width 43 height 41
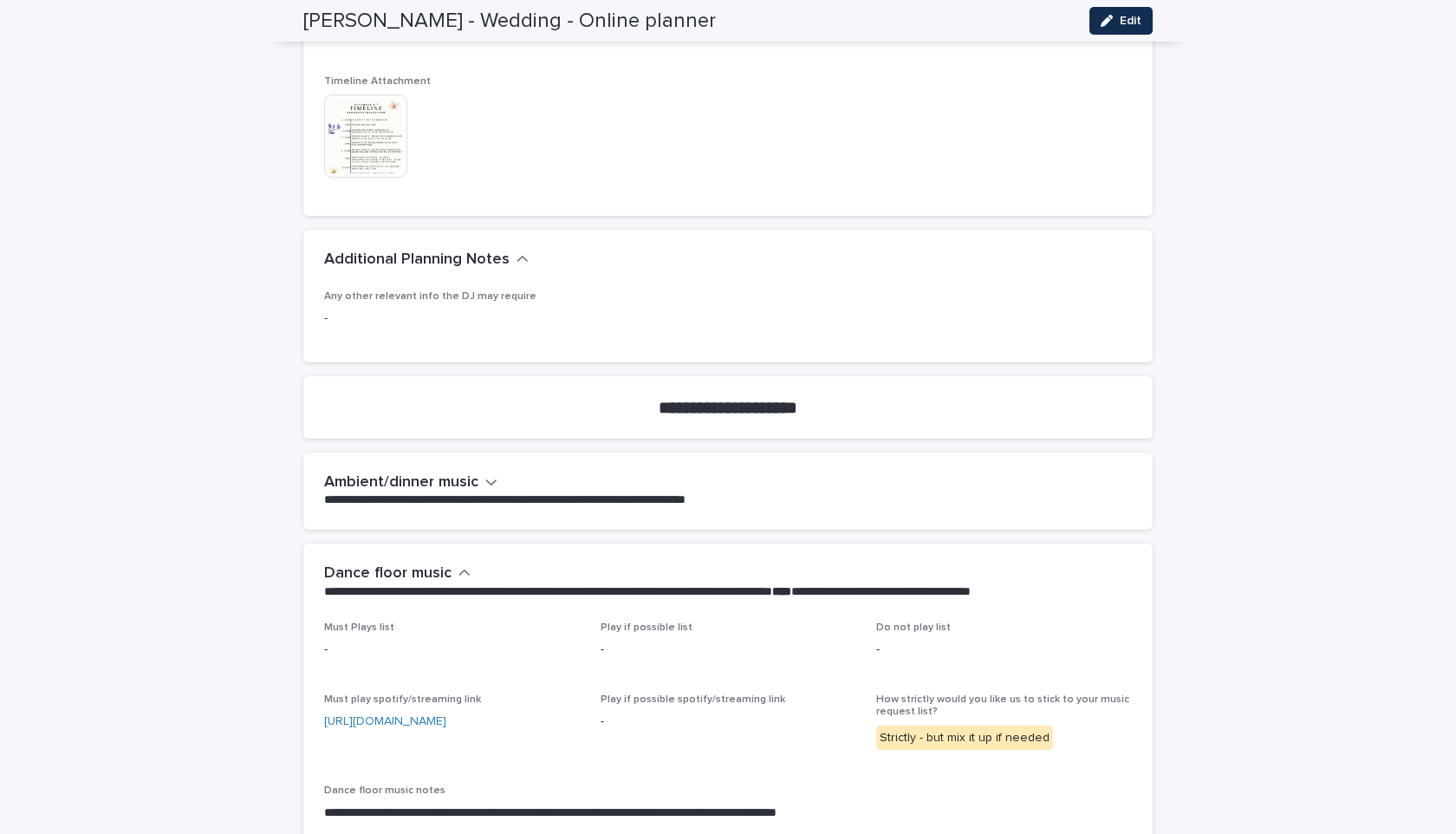
scroll to position [3503, 0]
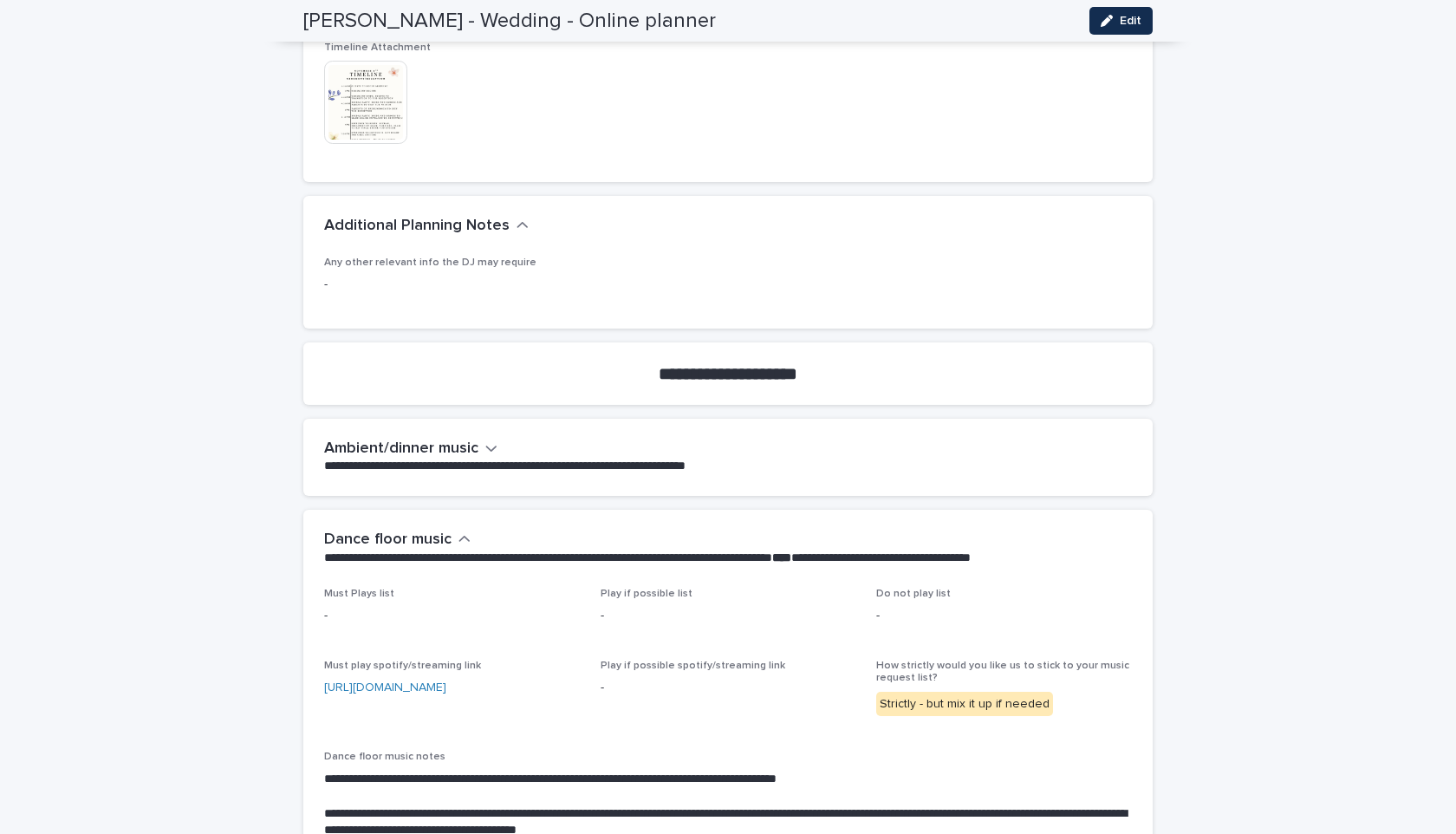
click at [473, 440] on h2 "Ambient/dinner music" at bounding box center [401, 449] width 154 height 19
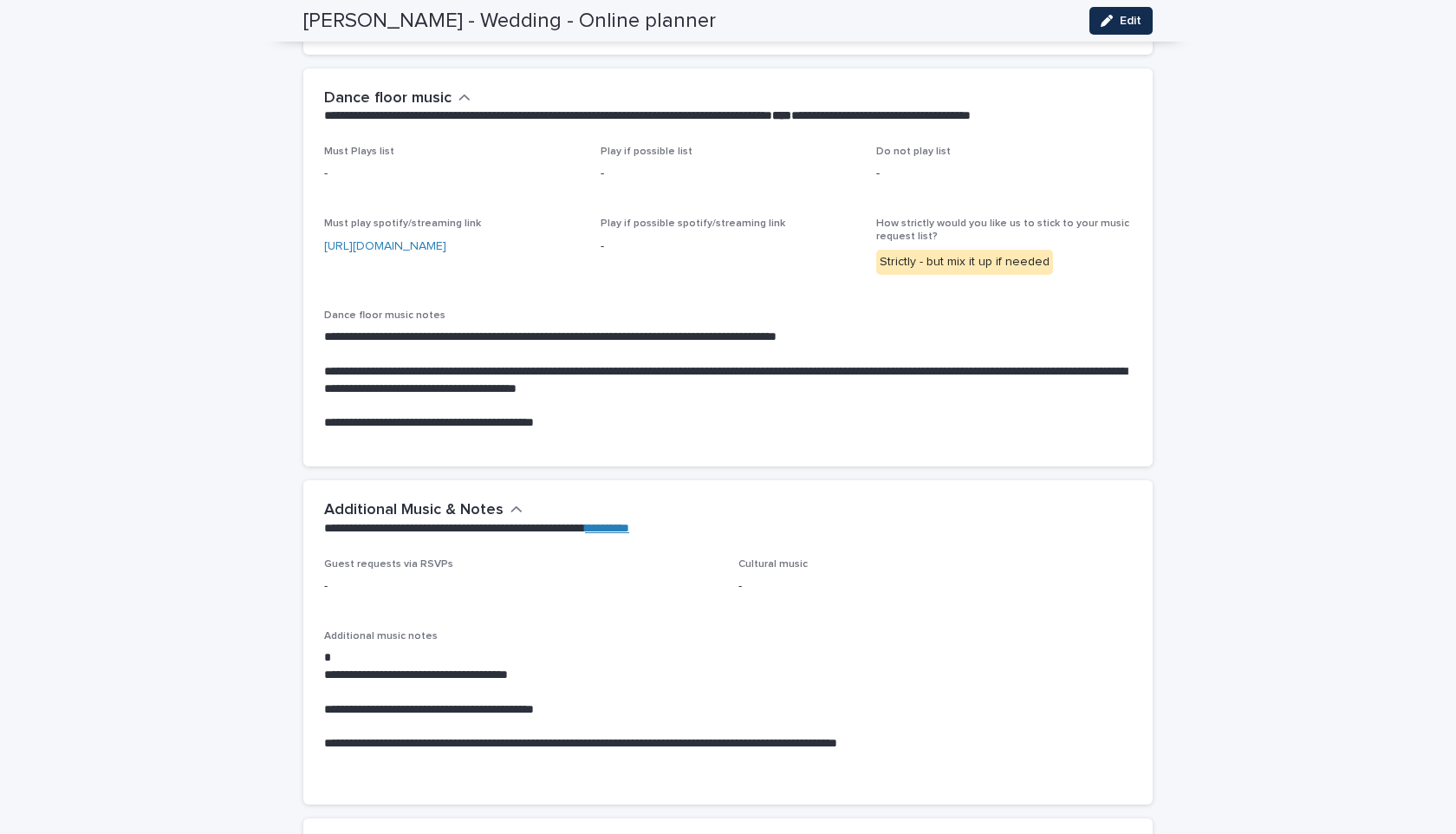
scroll to position [4119, 0]
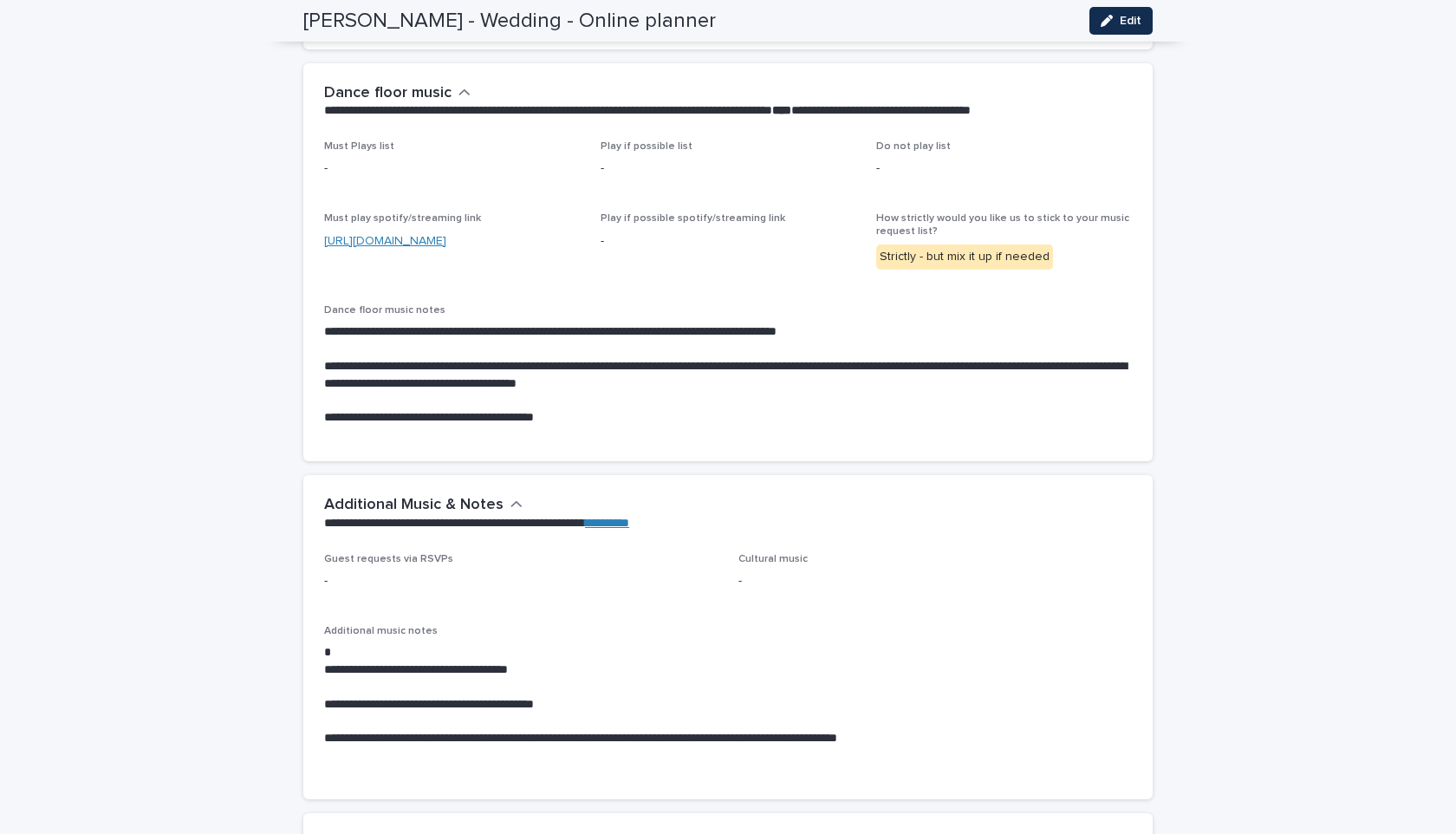
click at [446, 235] on link "[URL][DOMAIN_NAME]" at bounding box center [386, 241] width 122 height 12
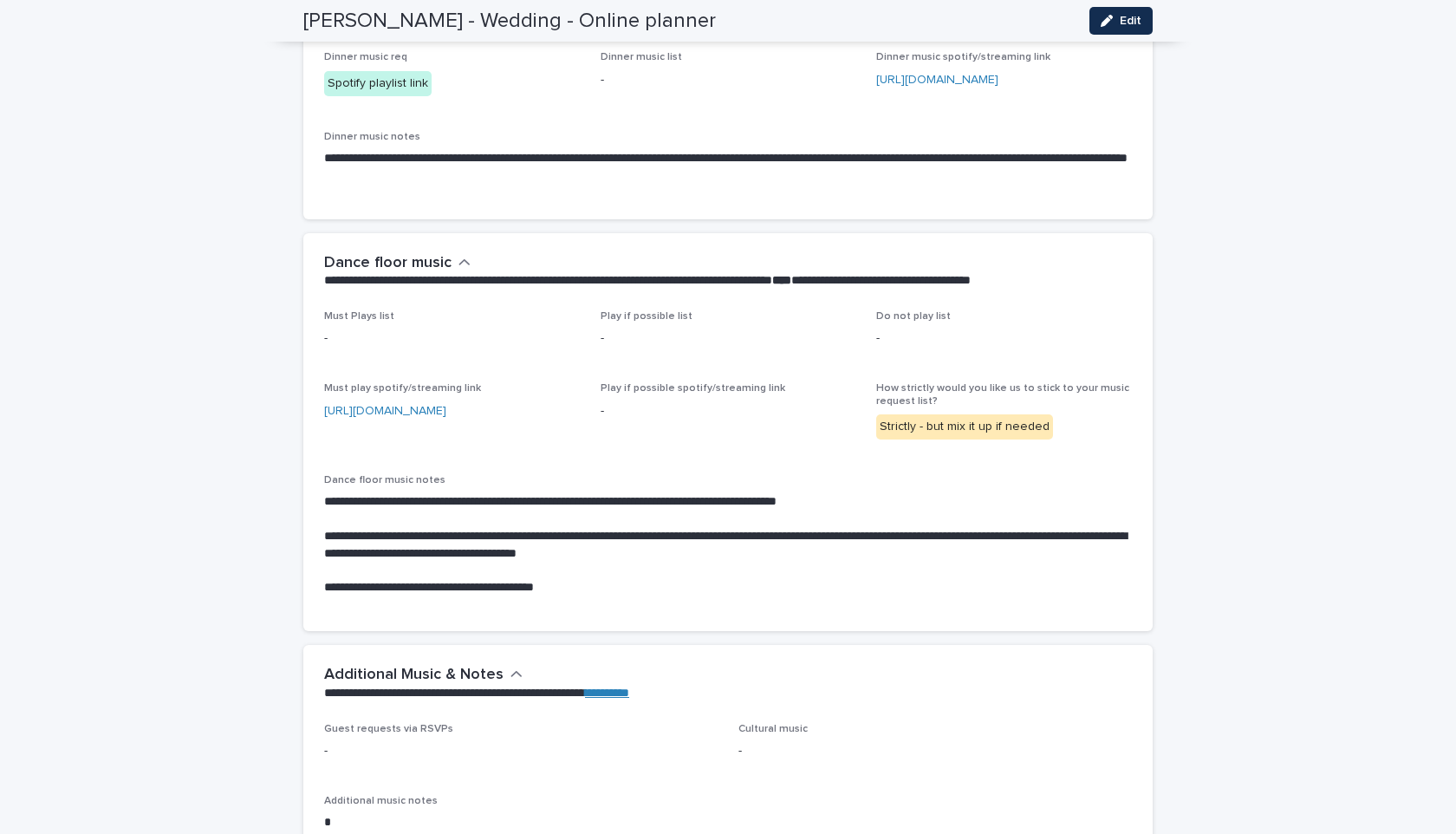
scroll to position [3947, 0]
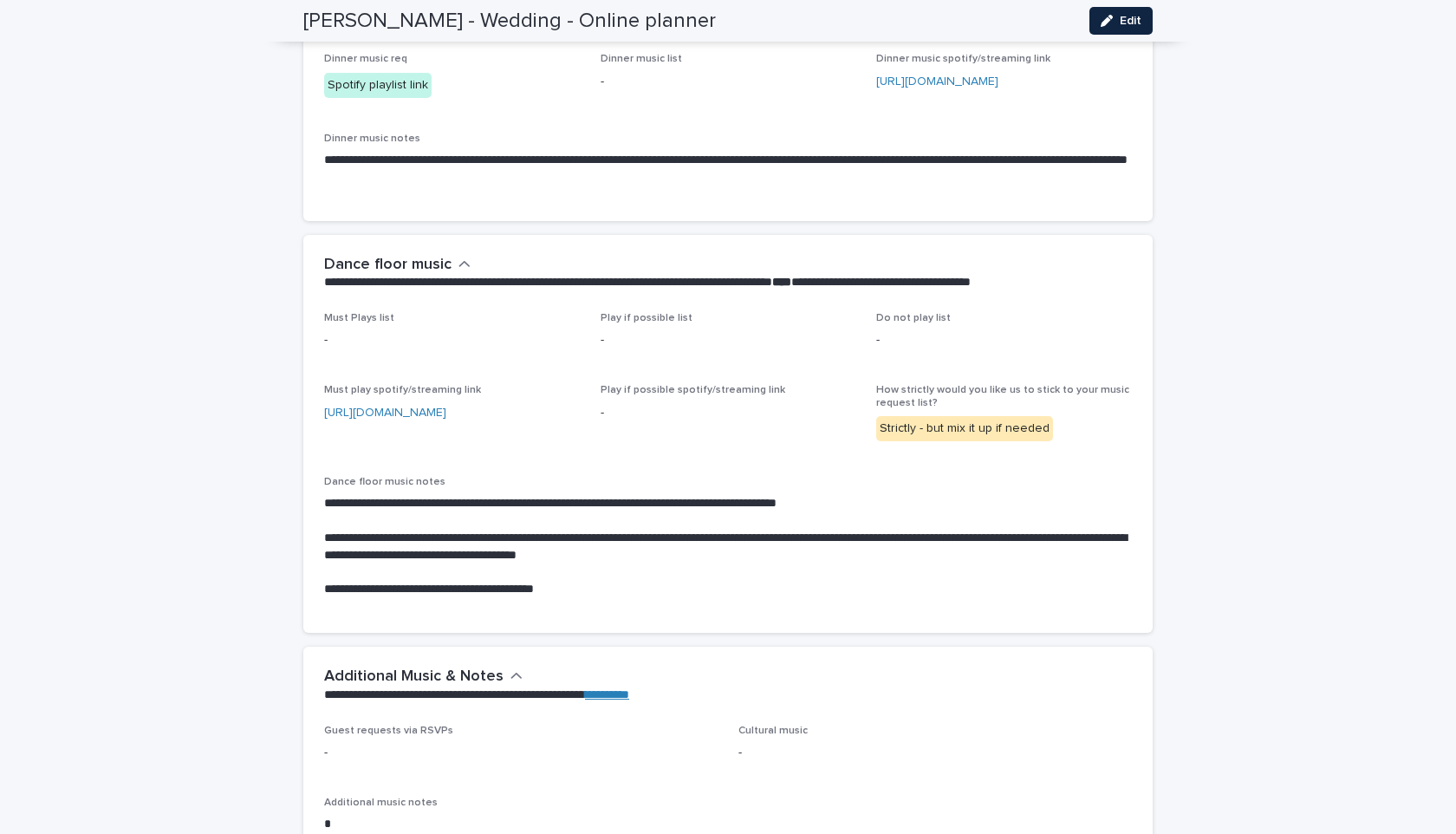
click at [1118, 13] on button "Edit" at bounding box center [1121, 21] width 63 height 27
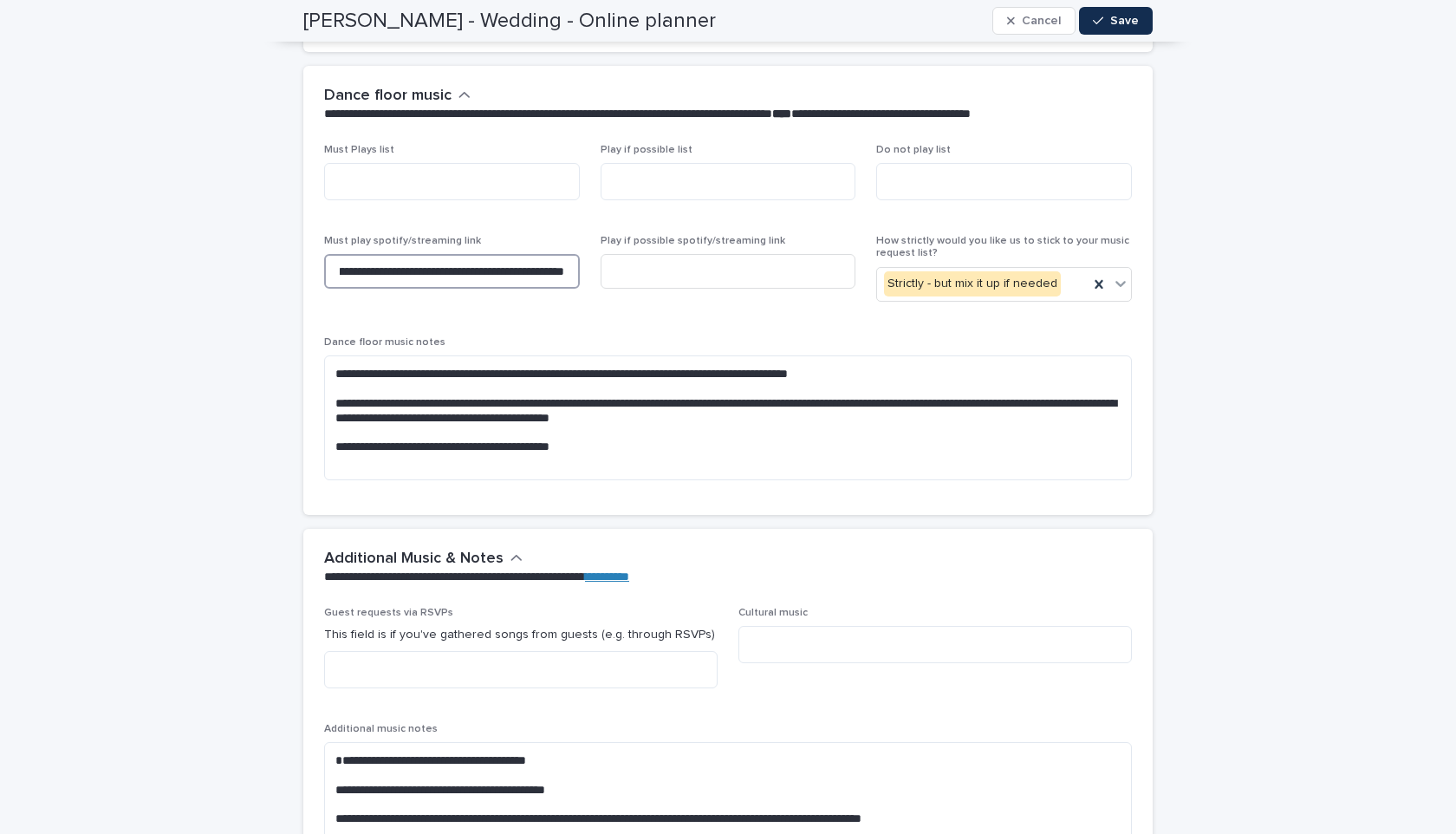
scroll to position [0, 394]
drag, startPoint x: 338, startPoint y: 273, endPoint x: 601, endPoint y: 278, distance: 263.0
click at [601, 279] on div "**********" at bounding box center [728, 319] width 808 height 351
click at [633, 273] on input at bounding box center [728, 272] width 256 height 35
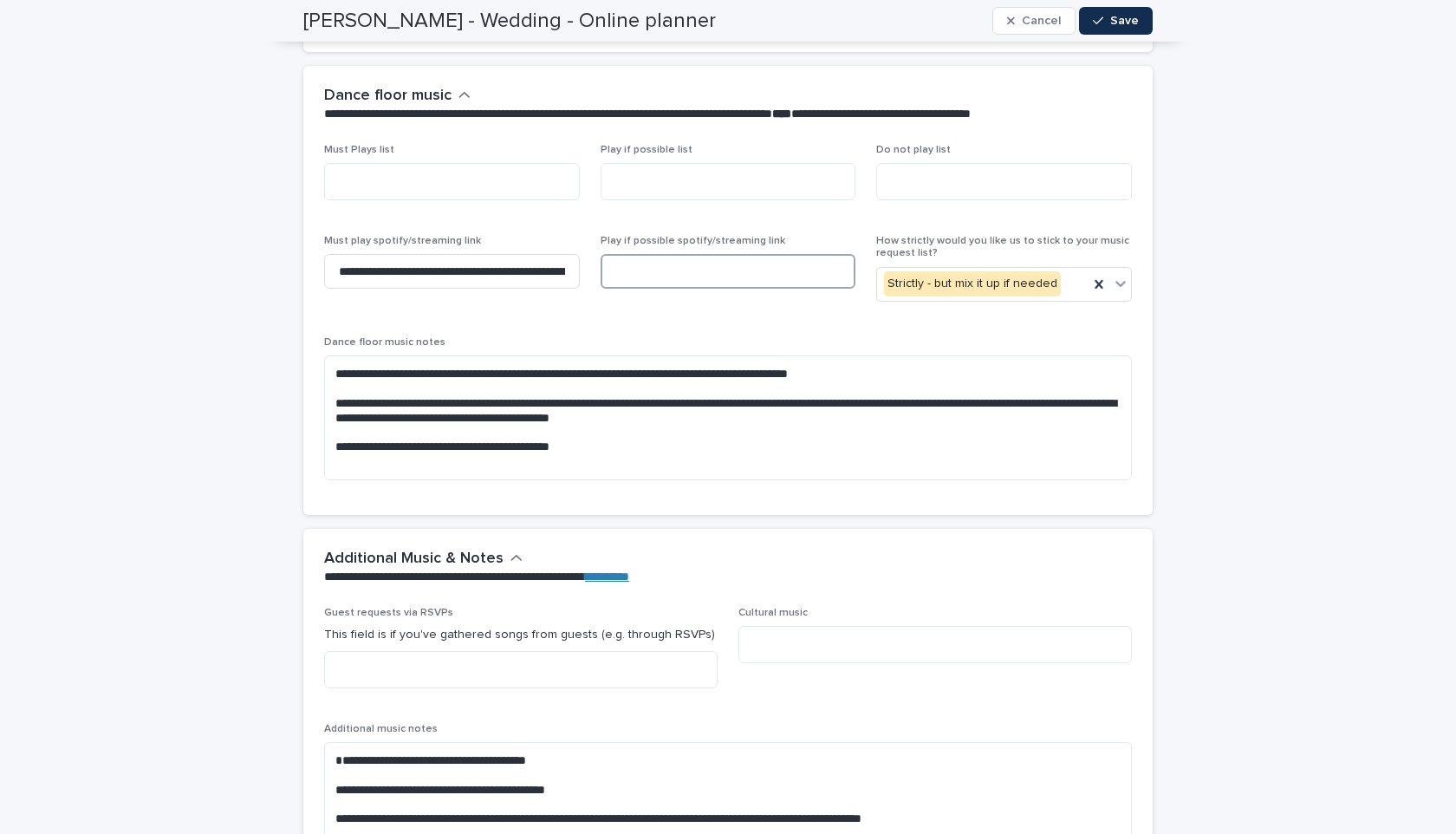
paste input "**********"
type input "**********"
drag, startPoint x: 336, startPoint y: 272, endPoint x: 590, endPoint y: 264, distance: 254.1
click at [590, 269] on div "**********" at bounding box center [728, 319] width 808 height 351
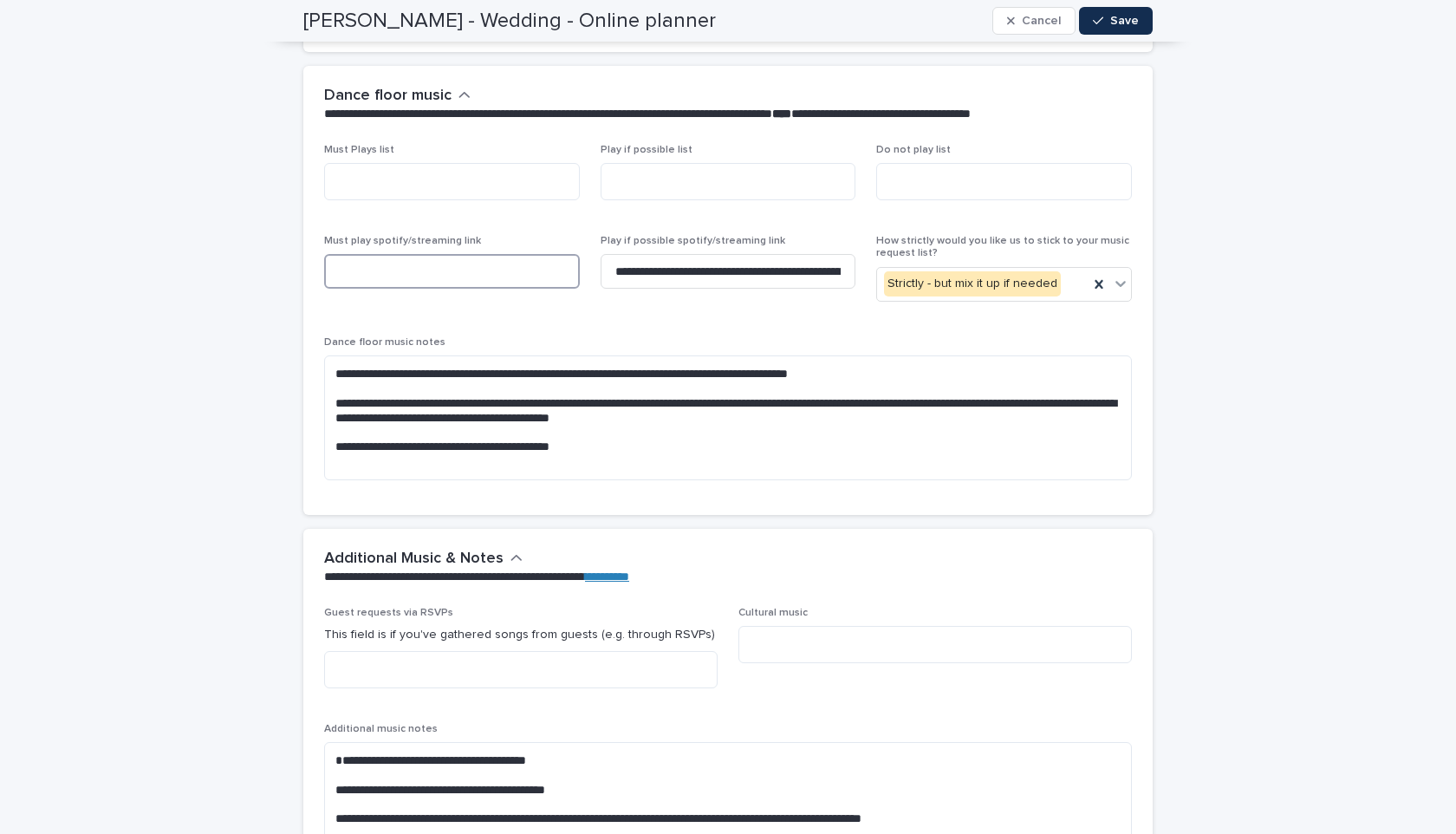
scroll to position [0, 0]
click at [1120, 17] on span "Save" at bounding box center [1124, 20] width 28 height 12
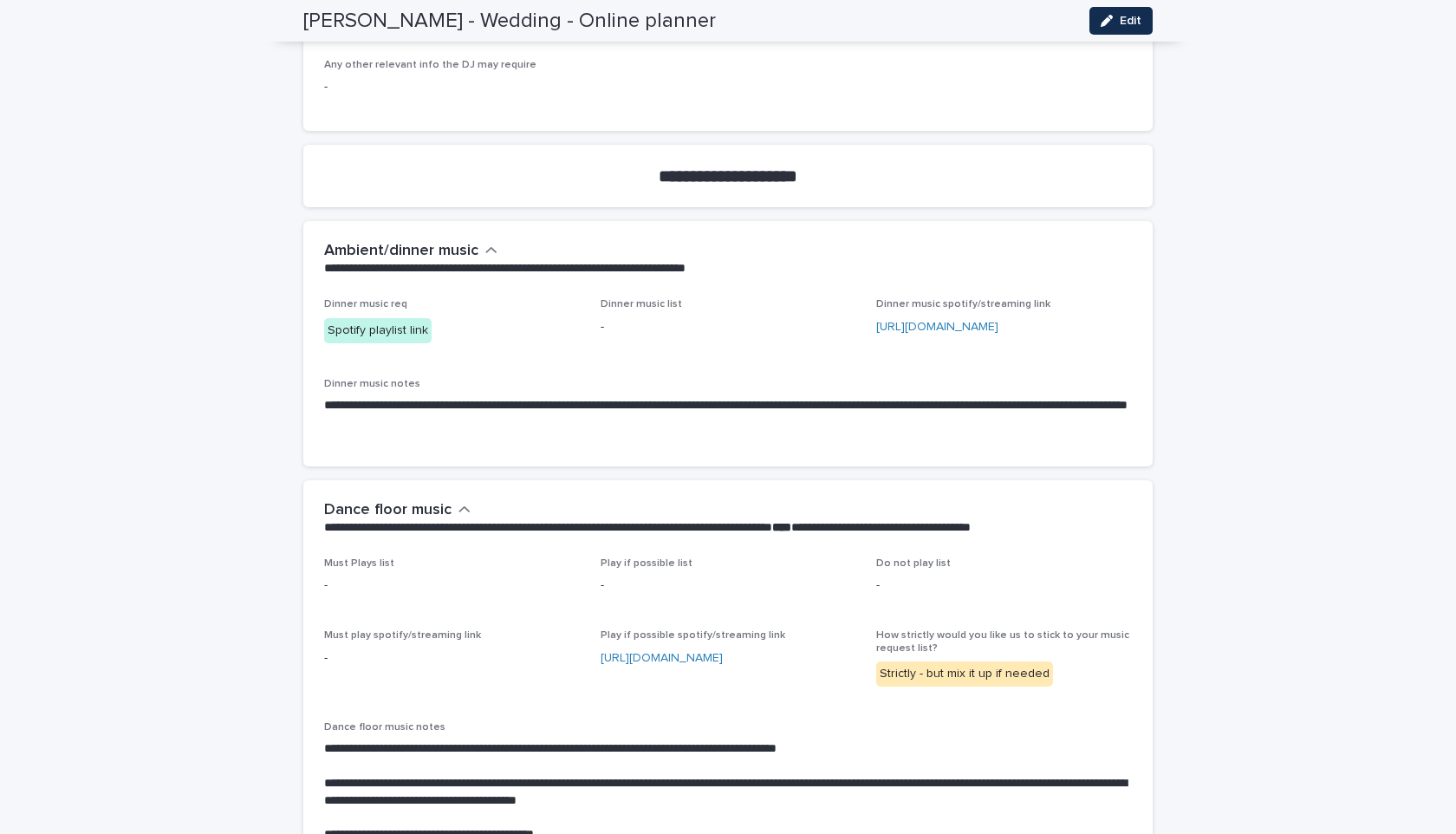
scroll to position [3697, 0]
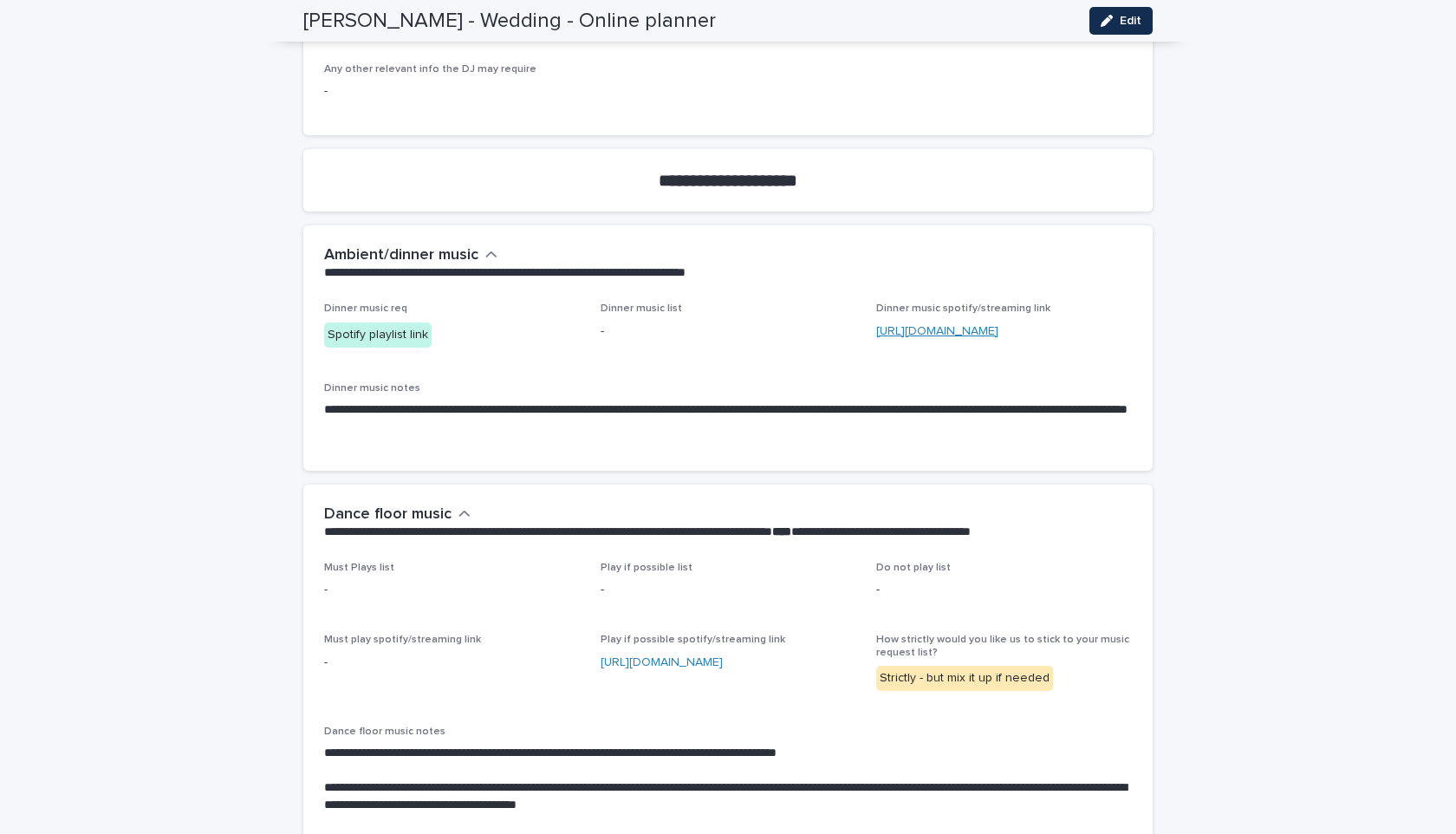
click at [977, 326] on link "[URL][DOMAIN_NAME]" at bounding box center [938, 331] width 122 height 12
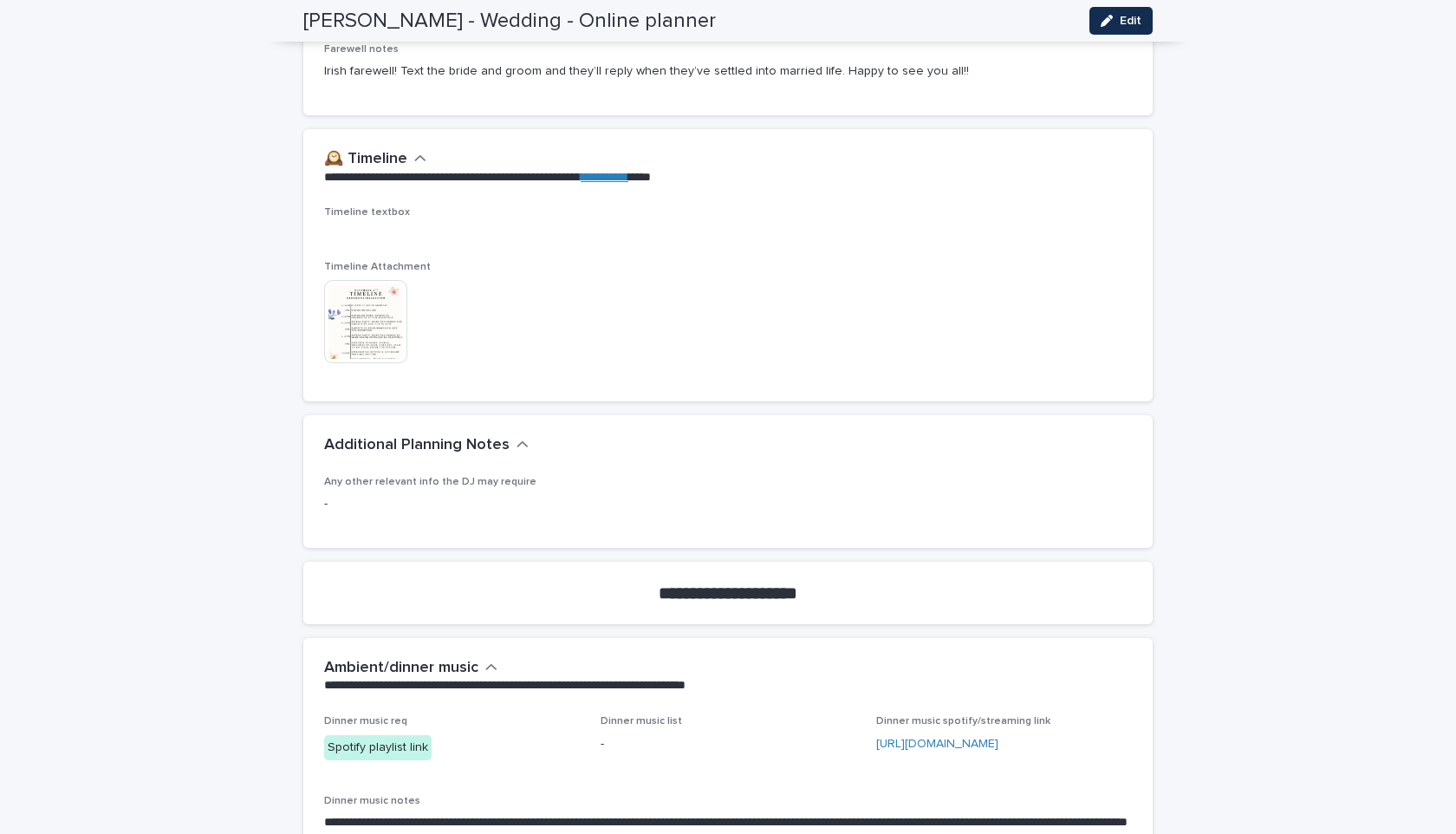
scroll to position [3283, 0]
click at [394, 281] on img at bounding box center [366, 322] width 83 height 83
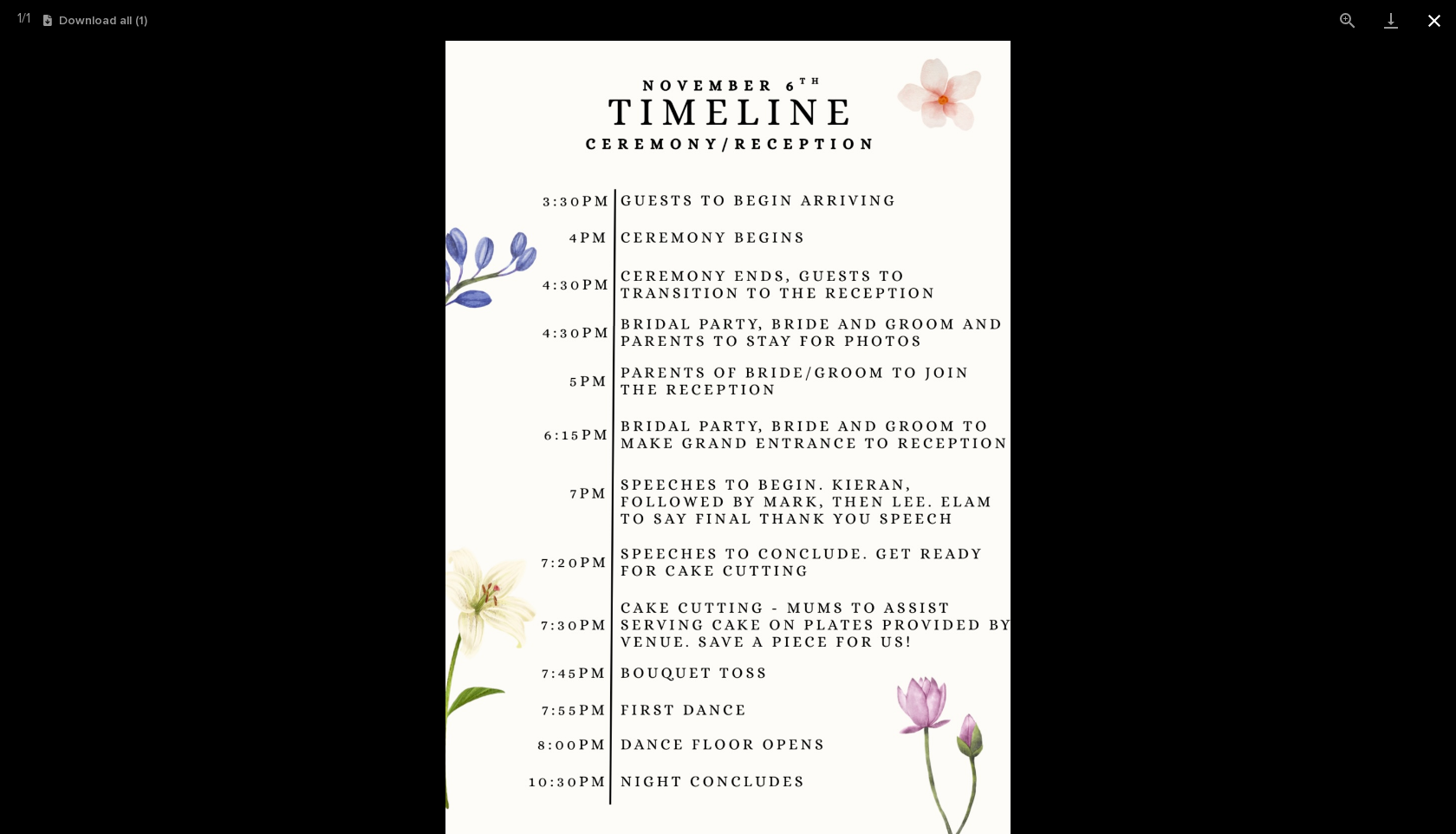
click at [1431, 30] on button "Close gallery" at bounding box center [1434, 20] width 43 height 41
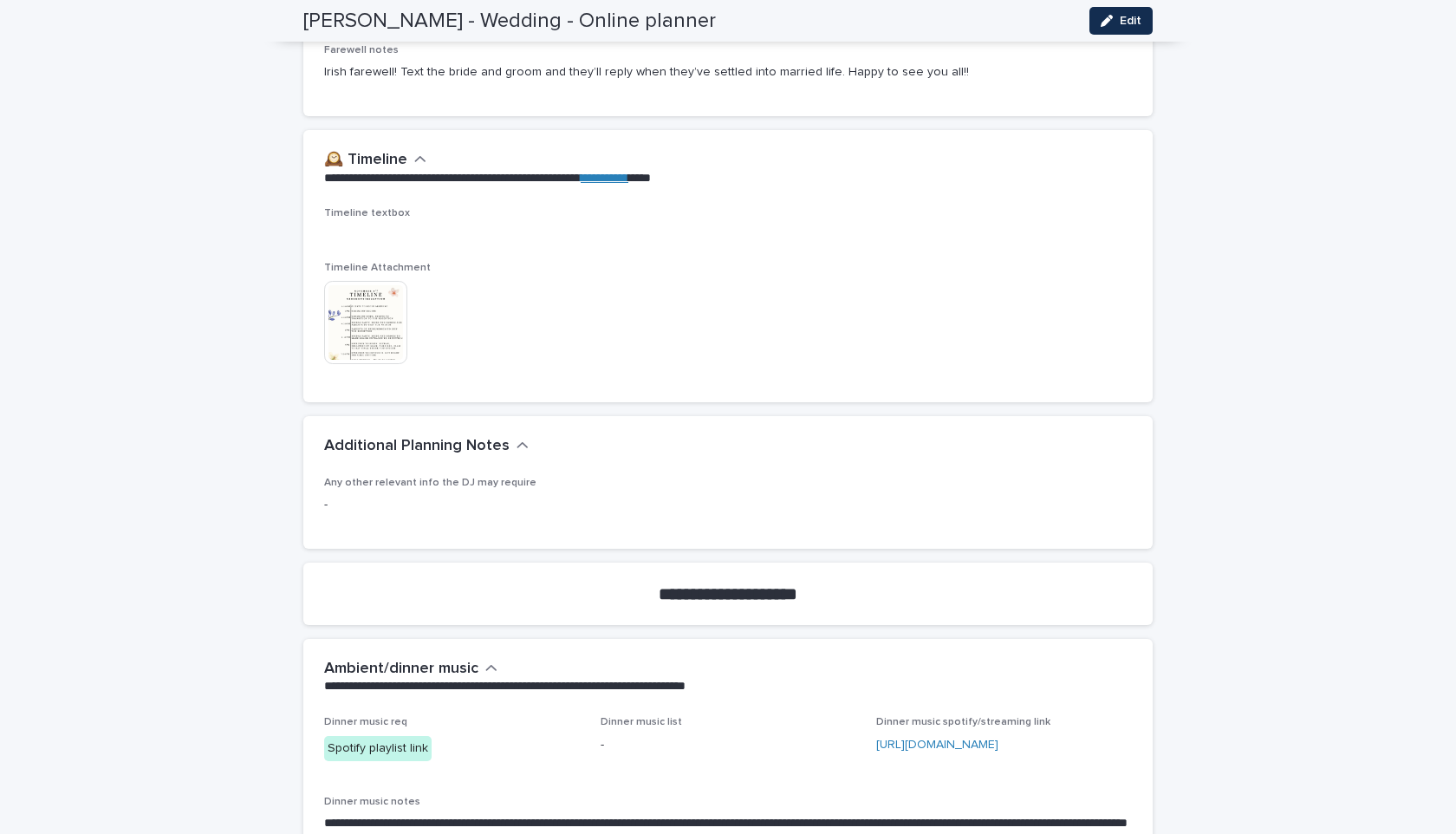
scroll to position [3181, 0]
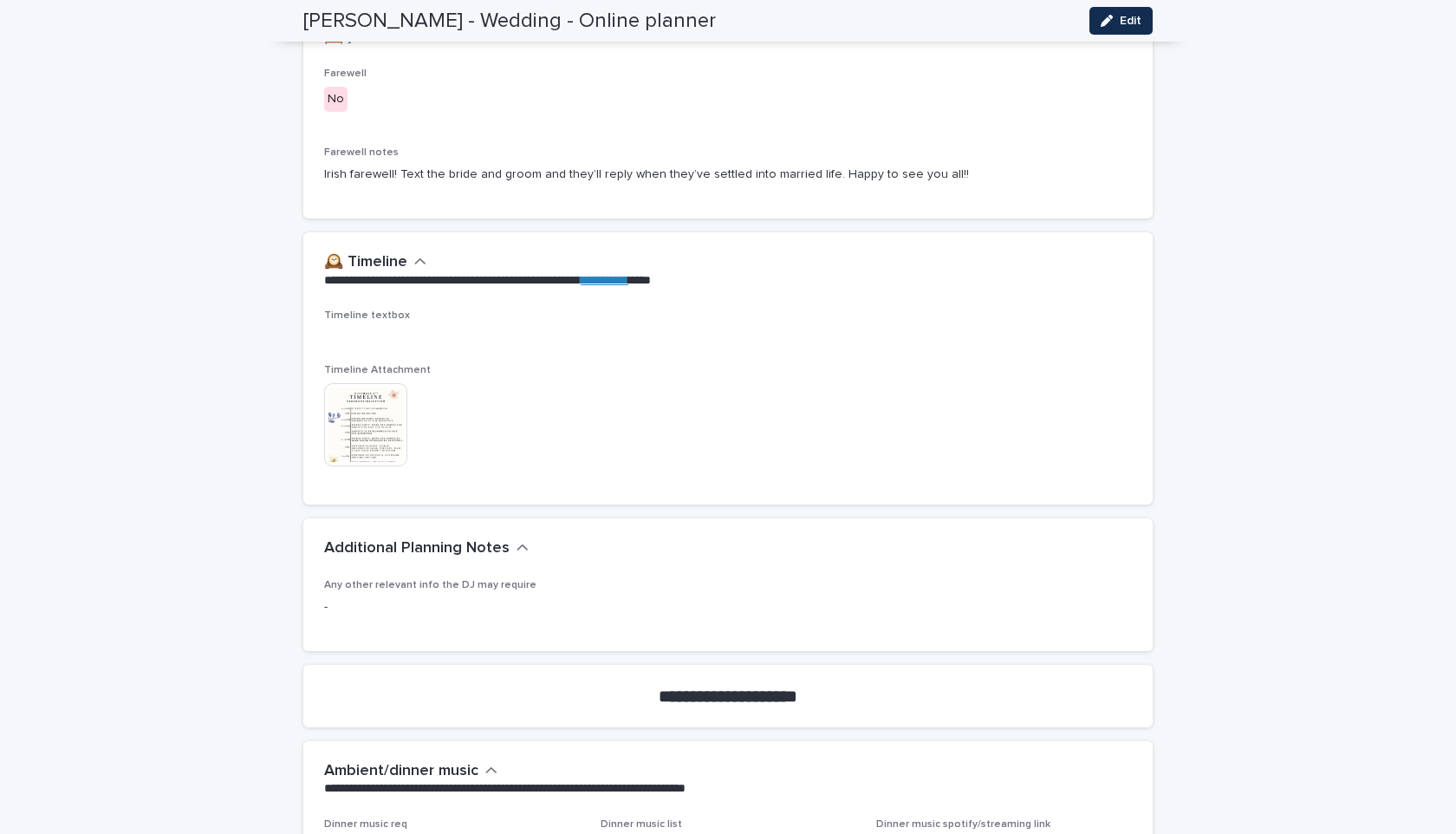
click at [367, 412] on img at bounding box center [366, 424] width 83 height 83
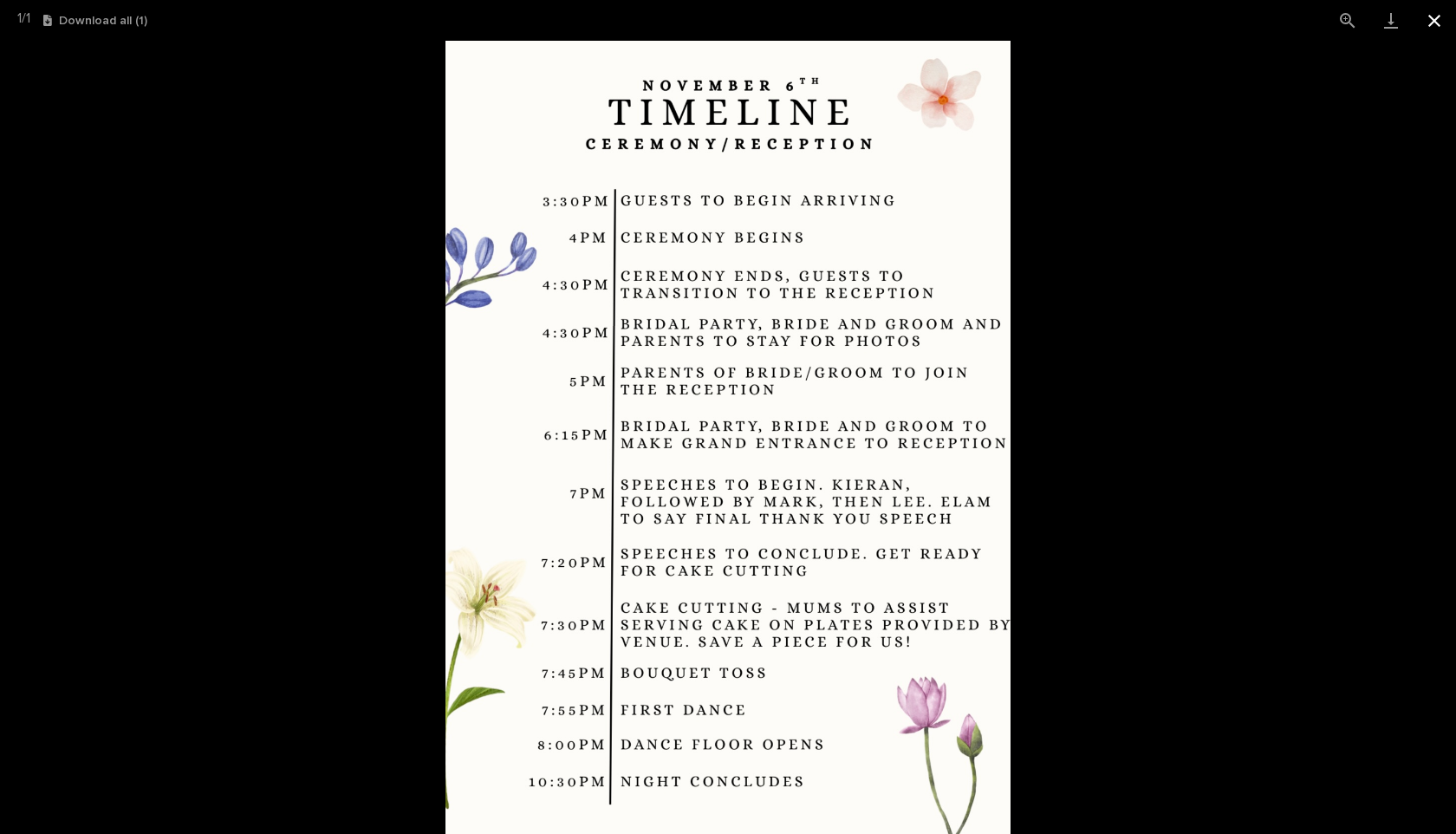
click at [1425, 34] on button "Close gallery" at bounding box center [1434, 20] width 43 height 41
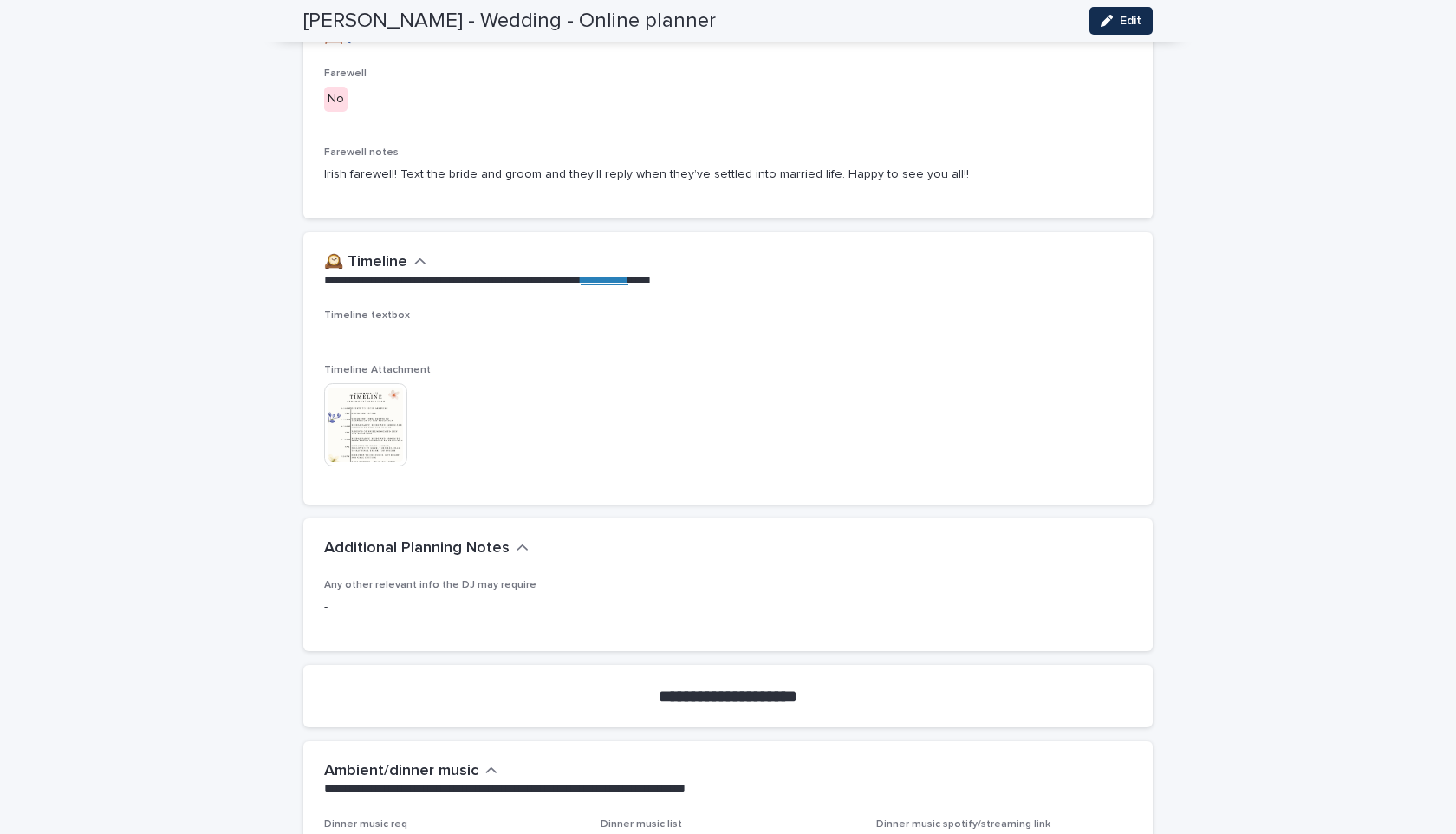
click at [348, 412] on img at bounding box center [366, 424] width 83 height 83
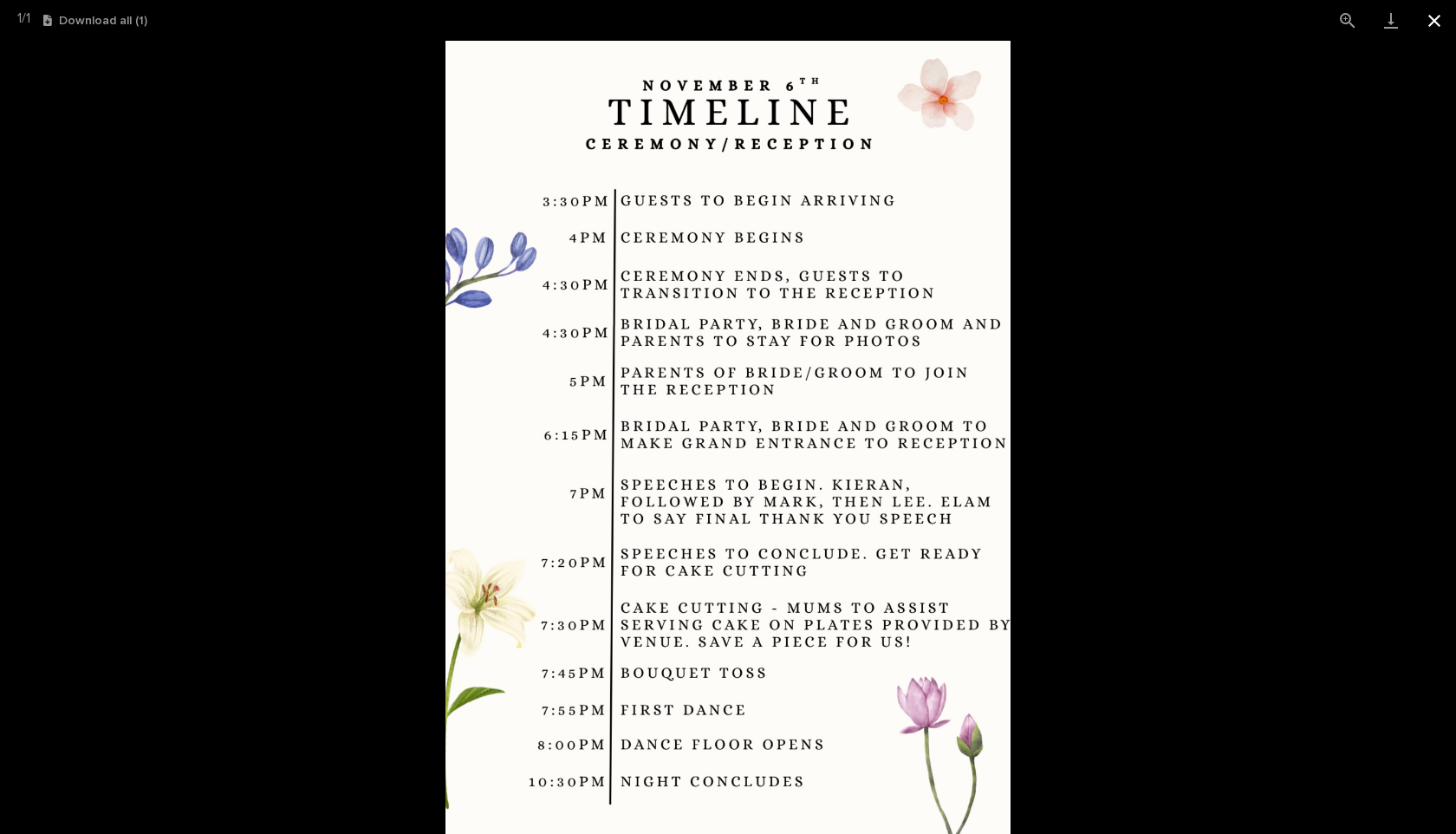
click at [1428, 29] on button "Close gallery" at bounding box center [1434, 20] width 43 height 41
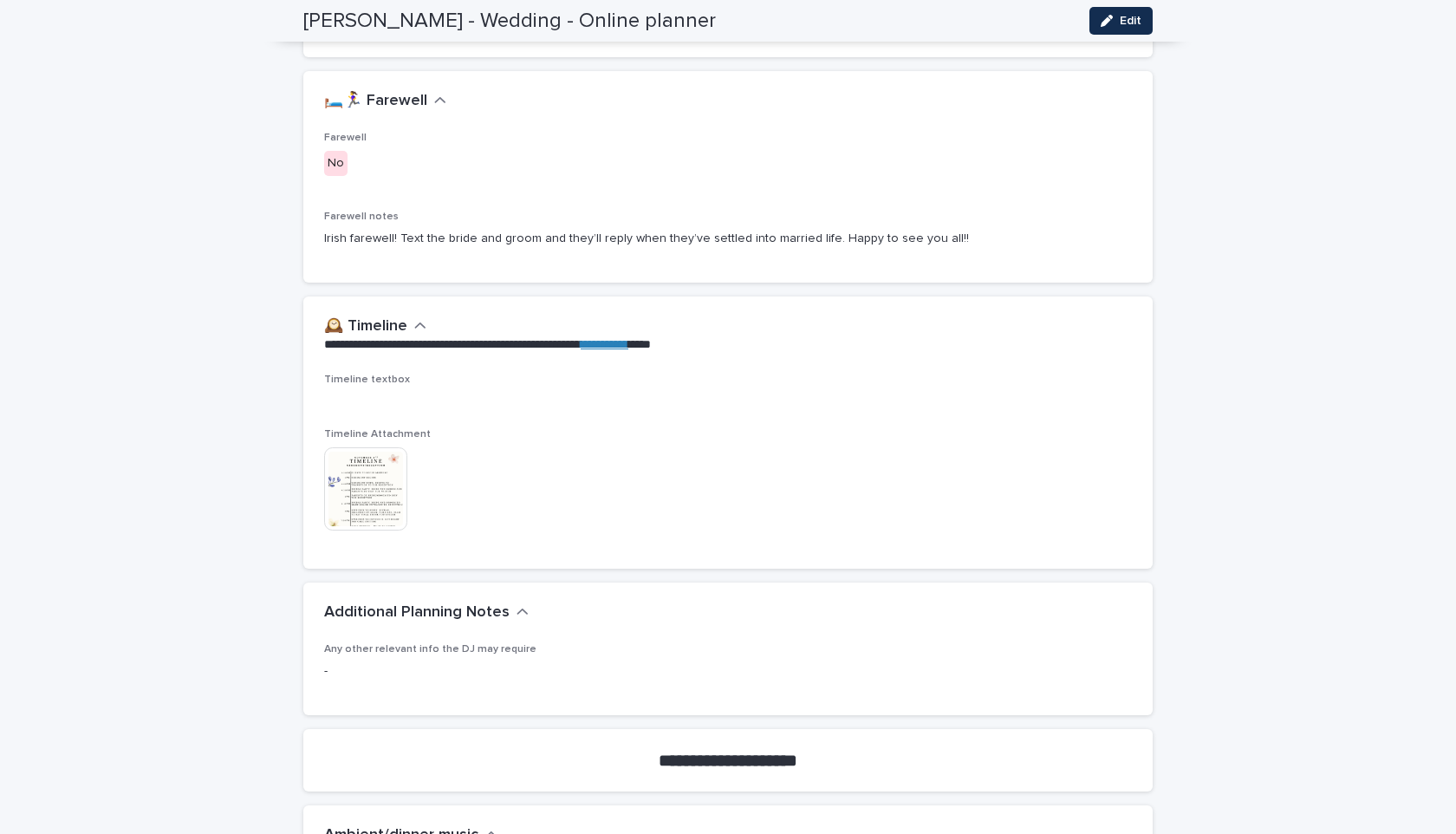
scroll to position [3141, 0]
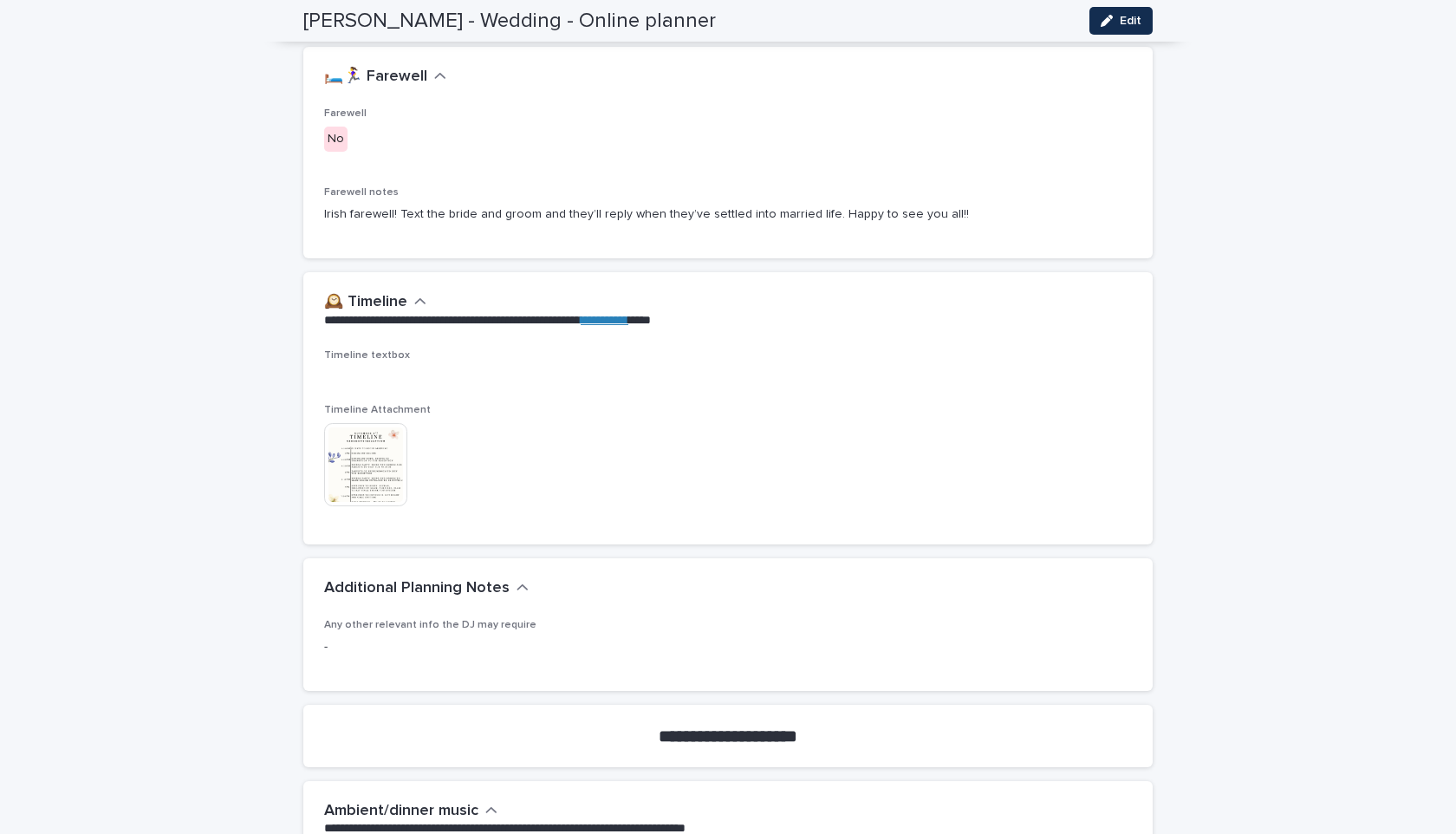
click at [375, 430] on img at bounding box center [366, 465] width 83 height 83
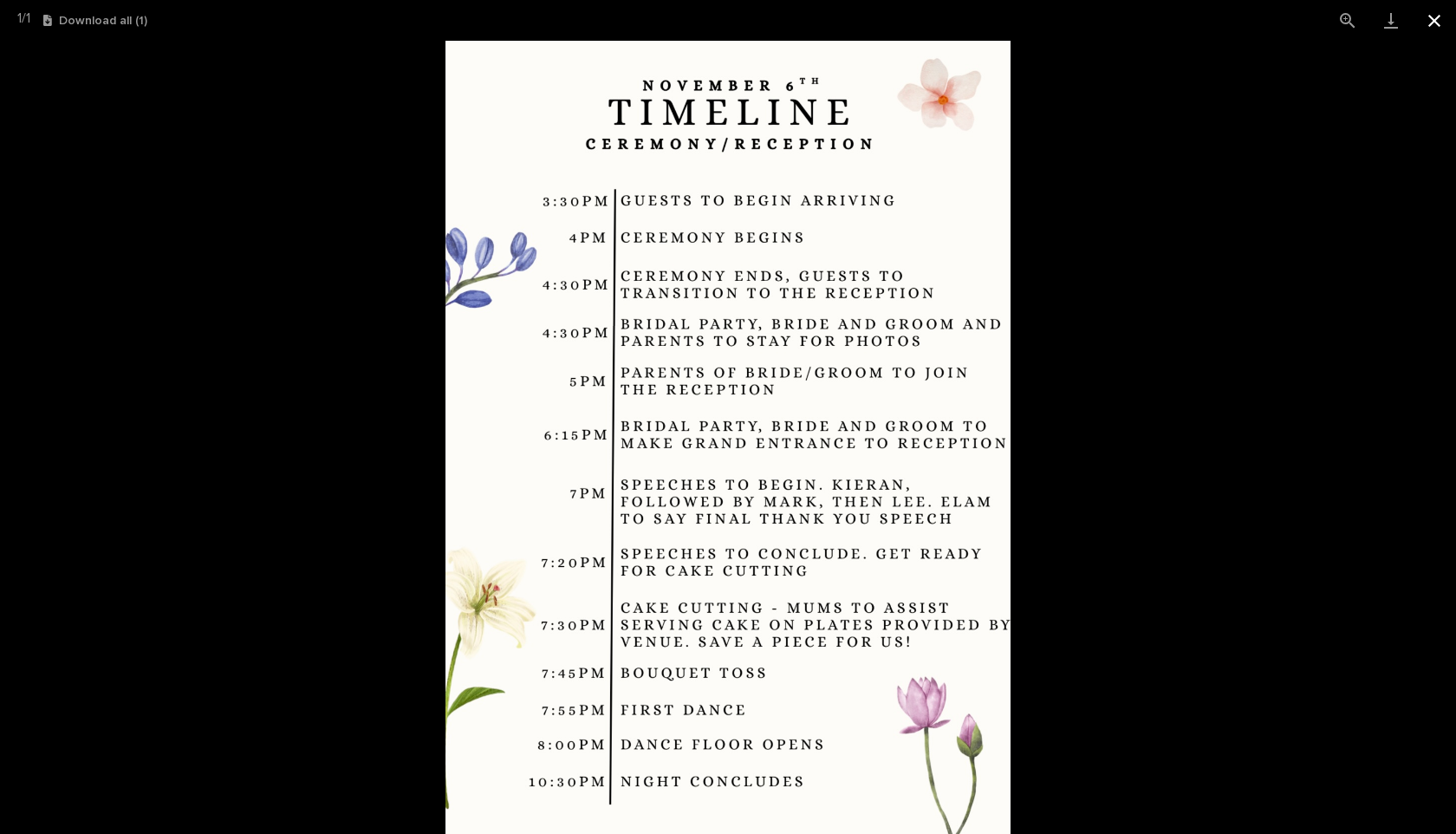
click at [1424, 31] on button "Close gallery" at bounding box center [1434, 20] width 43 height 41
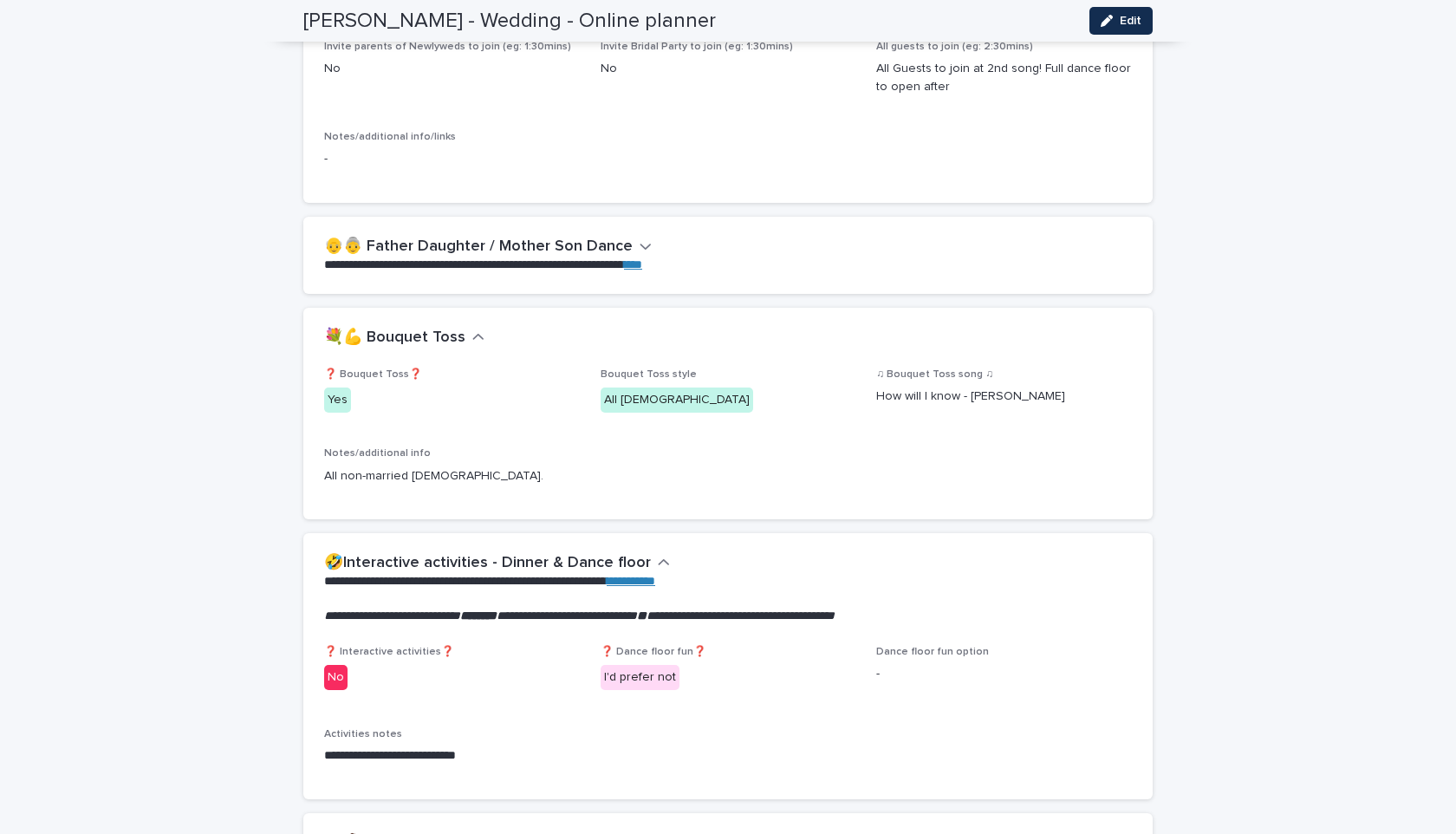
scroll to position [2093, 0]
